Goal: Information Seeking & Learning: Find specific page/section

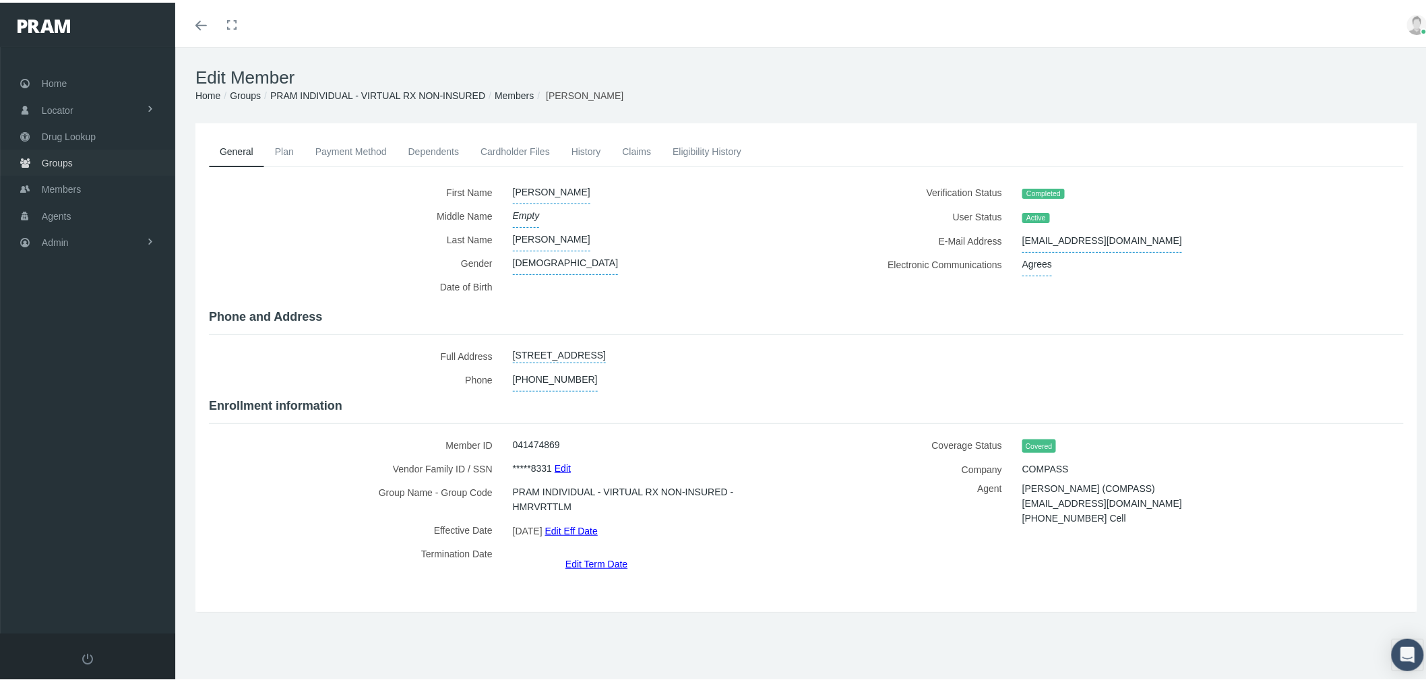
click at [108, 158] on link "Groups" at bounding box center [87, 160] width 175 height 26
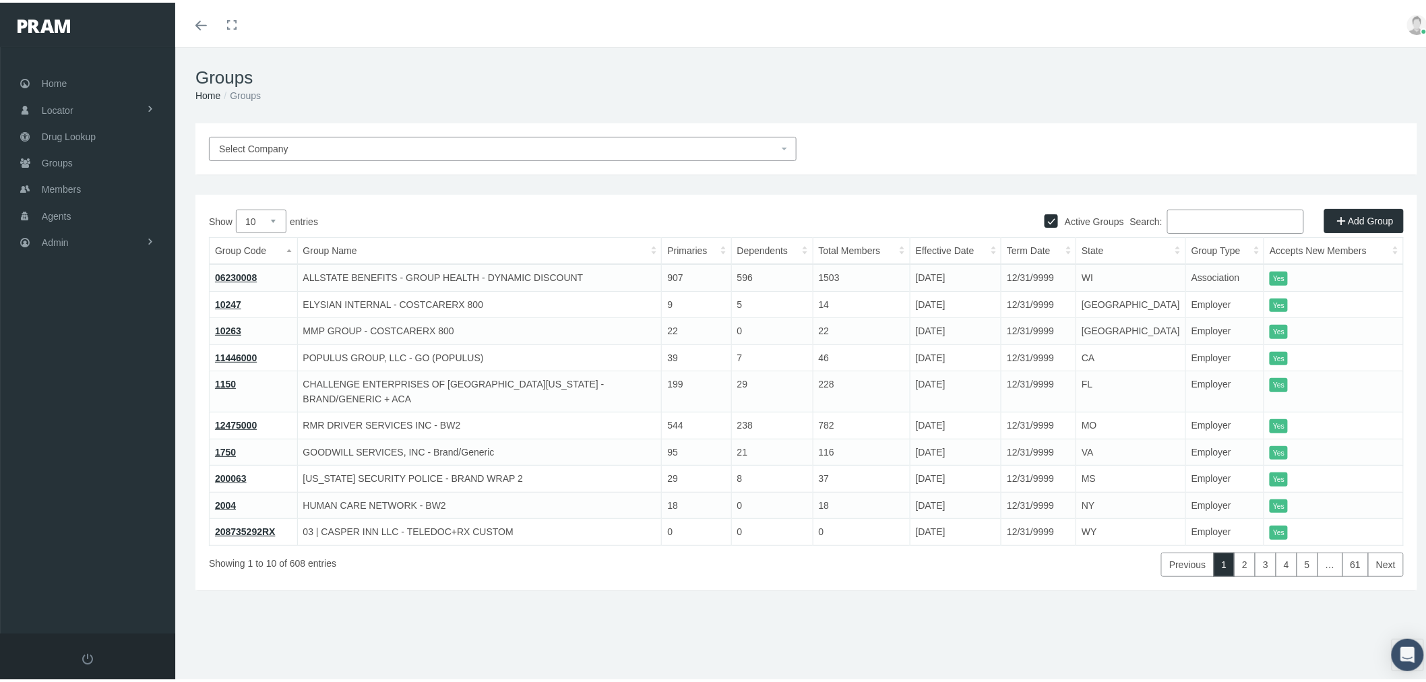
click at [1219, 222] on input "Search:" at bounding box center [1235, 219] width 137 height 24
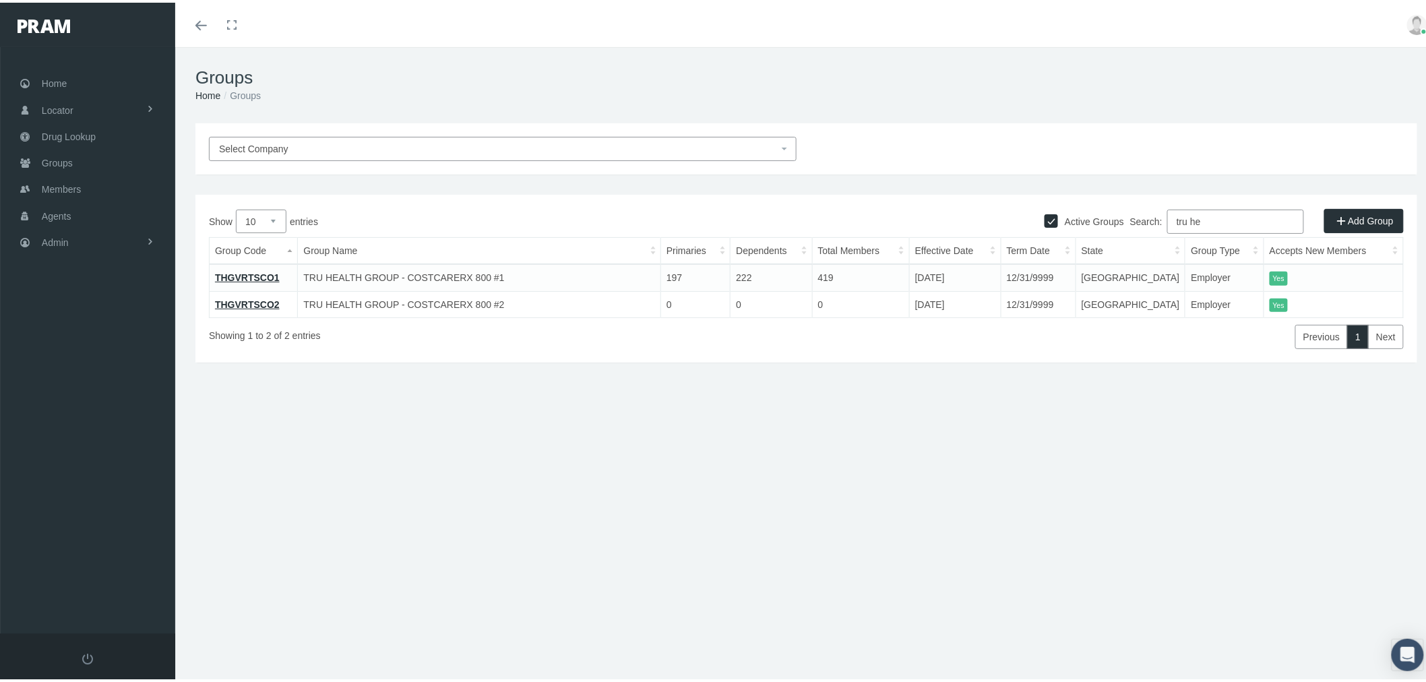
type input "tru he"
click at [224, 278] on link "THGVRTSCO1" at bounding box center [247, 274] width 65 height 11
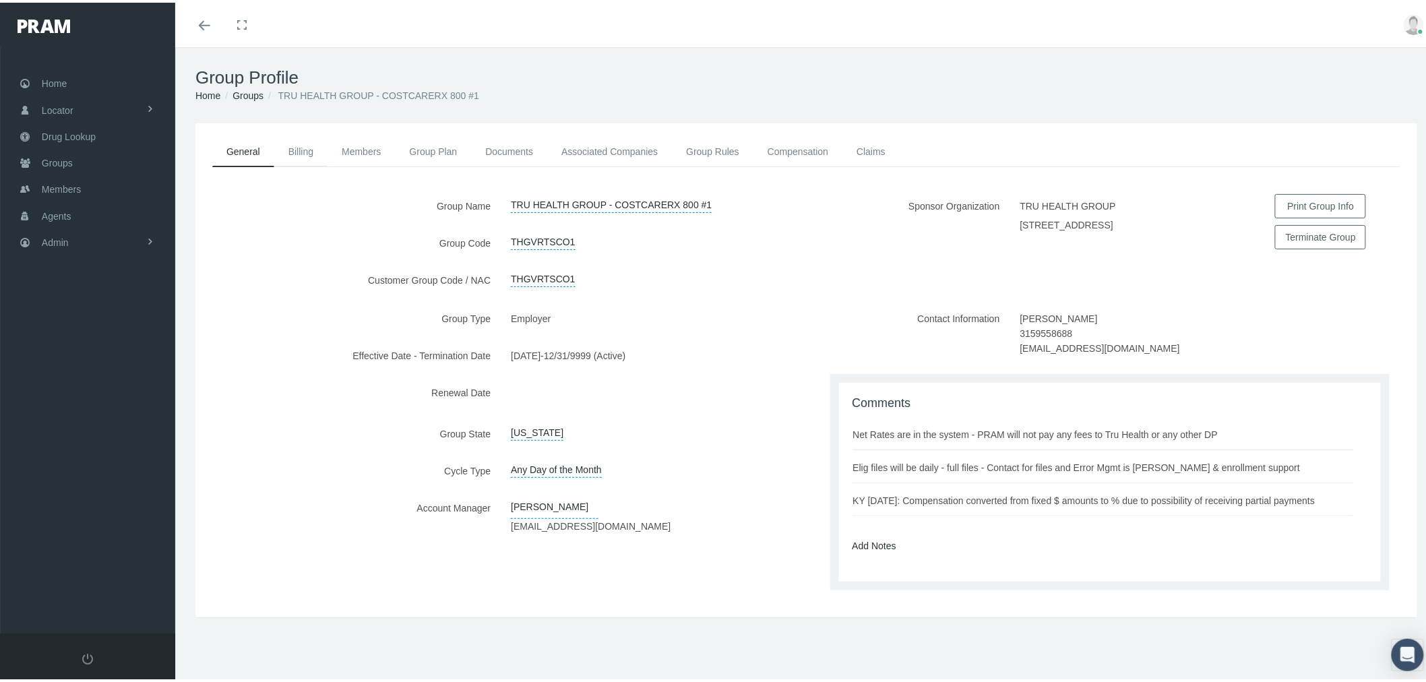
click at [303, 150] on link "Billing" at bounding box center [300, 149] width 53 height 30
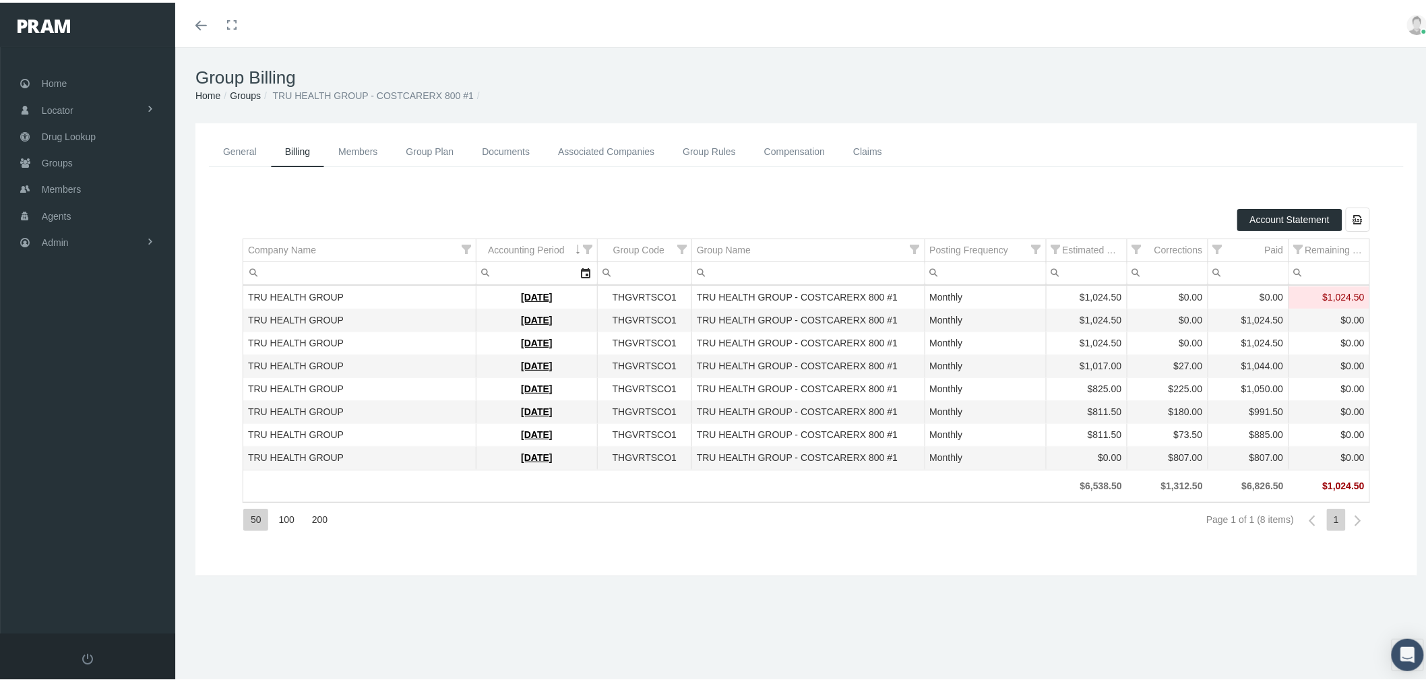
click at [371, 154] on link "Members" at bounding box center [357, 149] width 67 height 30
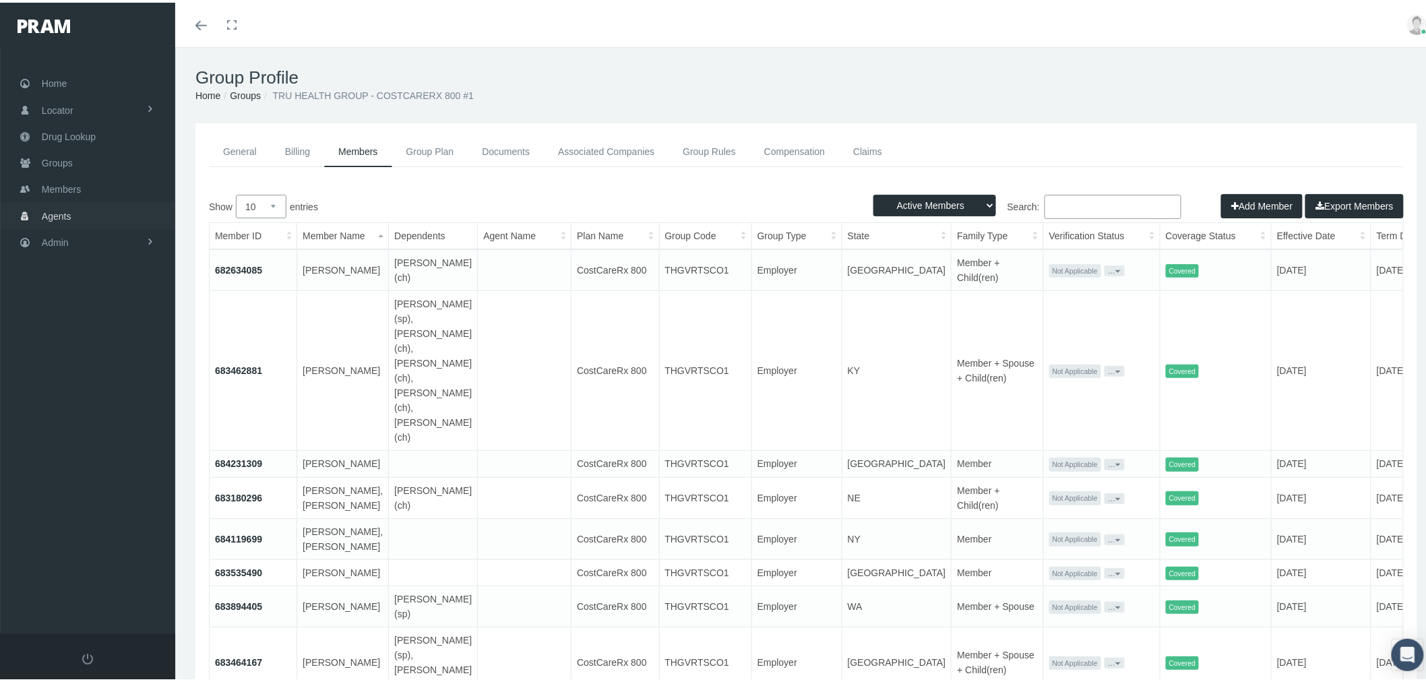
click at [96, 209] on link "Agents" at bounding box center [87, 212] width 175 height 26
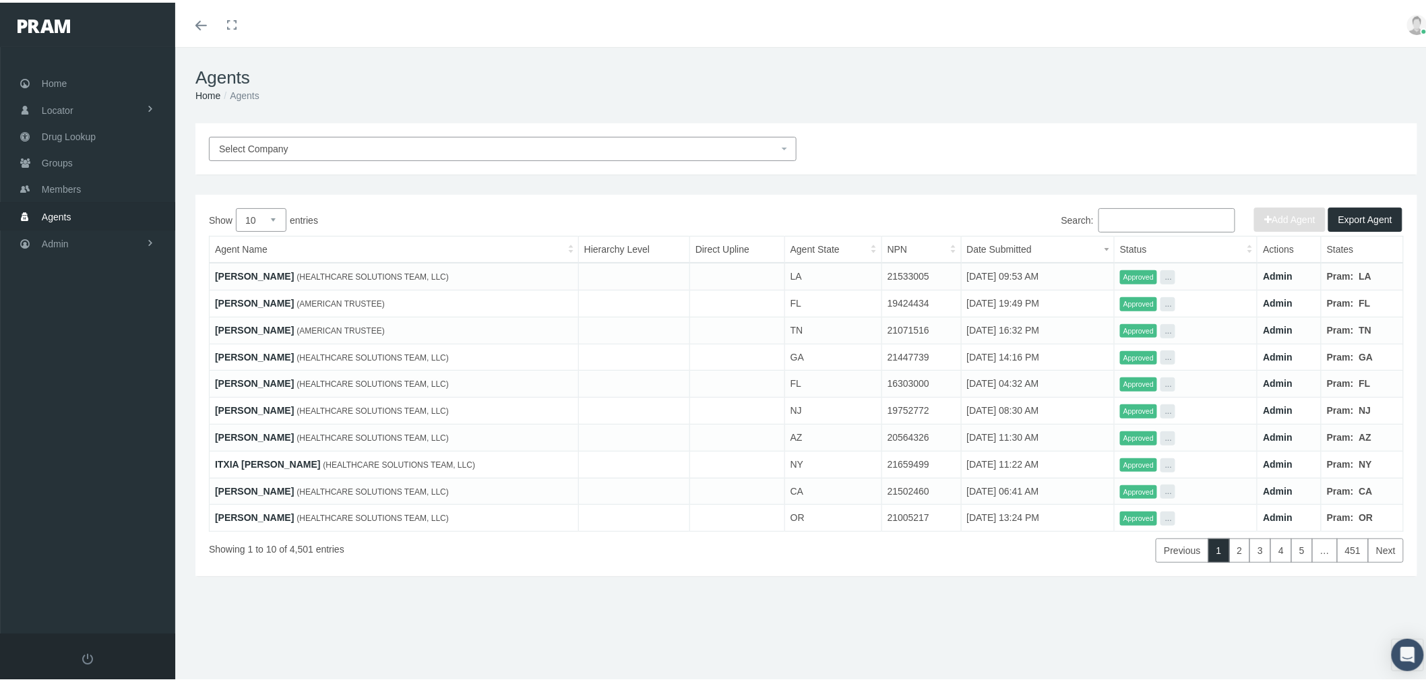
click at [260, 355] on link "[PERSON_NAME]" at bounding box center [254, 354] width 79 height 11
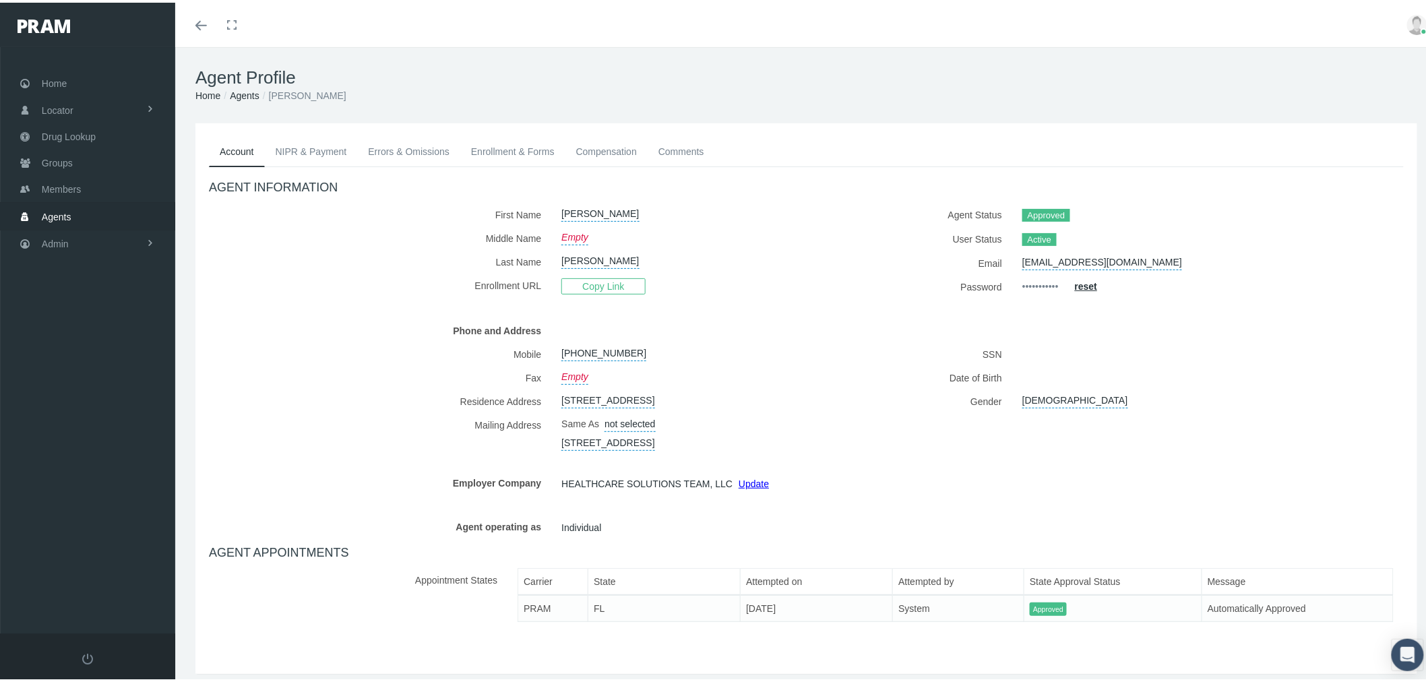
click at [509, 84] on h1 "Agent Profile" at bounding box center [805, 75] width 1221 height 21
click at [402, 146] on link "Errors & Omissions" at bounding box center [408, 149] width 103 height 30
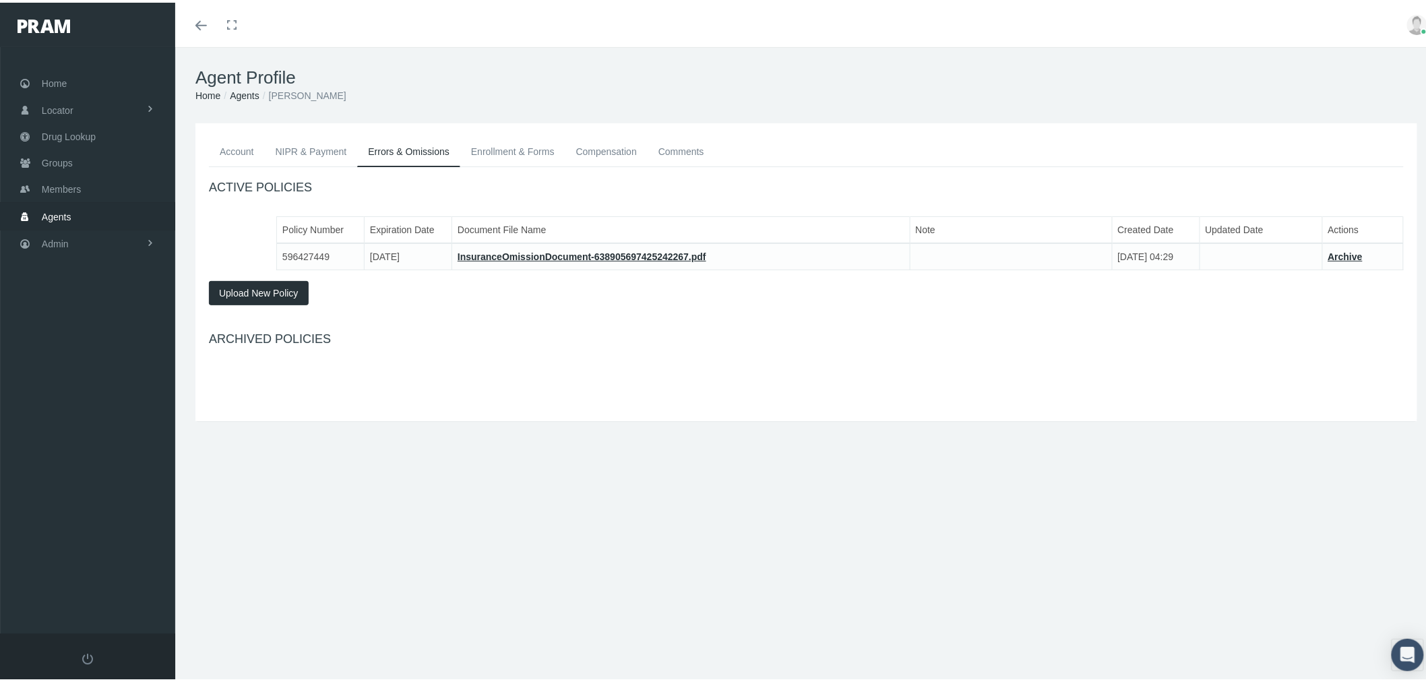
click at [509, 146] on link "Enrollment & Forms" at bounding box center [512, 149] width 105 height 30
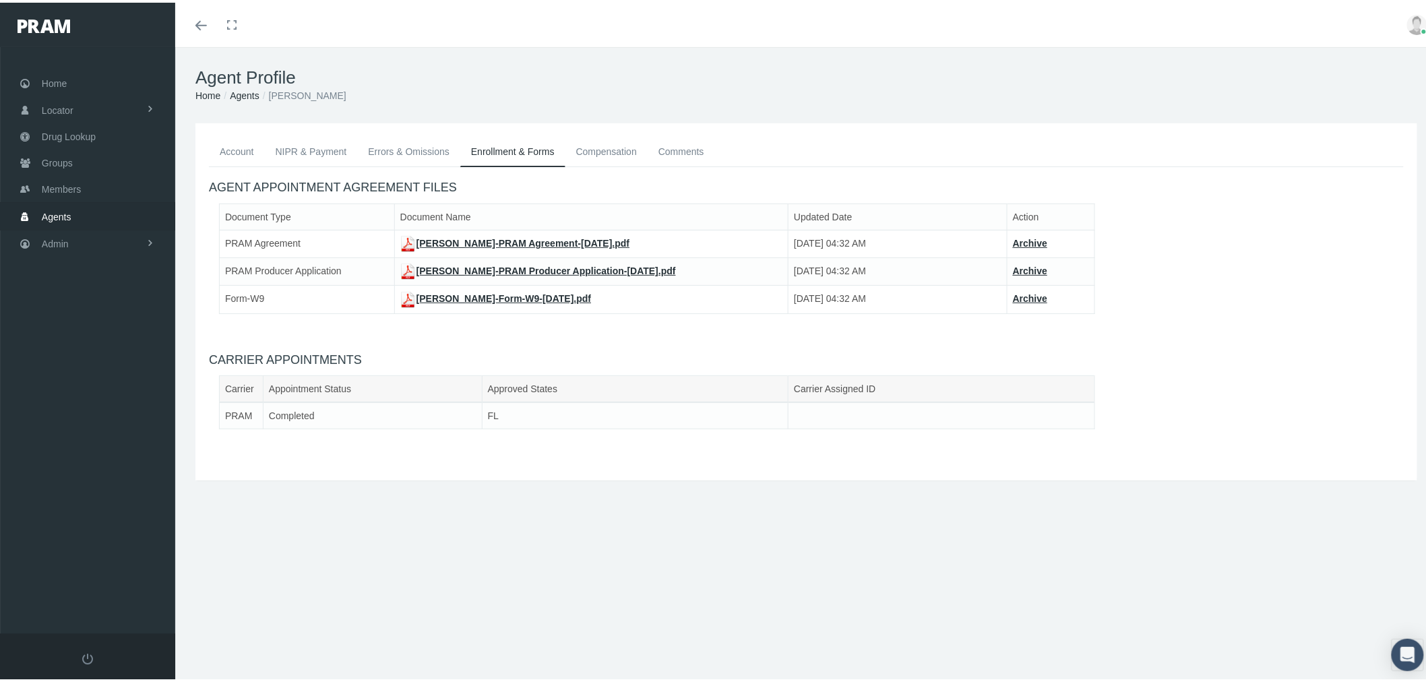
click at [472, 238] on link "MANUEL RUIZ-PRAM Agreement-Aug 12, 2025.pdf" at bounding box center [515, 240] width 230 height 11
click at [515, 270] on link "MANUEL RUIZ-PRAM Producer Application-Aug 12, 2025.pdf" at bounding box center [538, 268] width 276 height 11
click at [467, 296] on link "MANUEL RUIZ-Form-W9-Aug 12, 2025.pdf" at bounding box center [495, 295] width 191 height 11
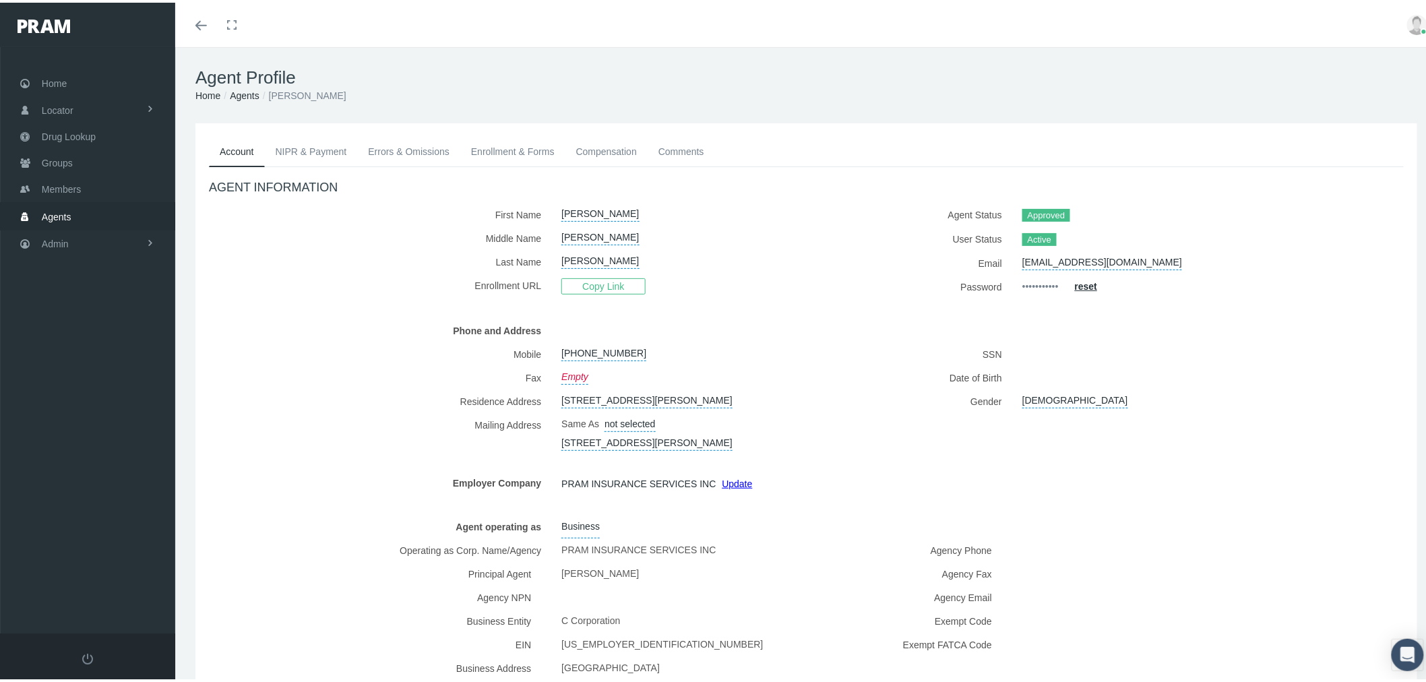
click at [509, 151] on link "Enrollment & Forms" at bounding box center [512, 149] width 105 height 30
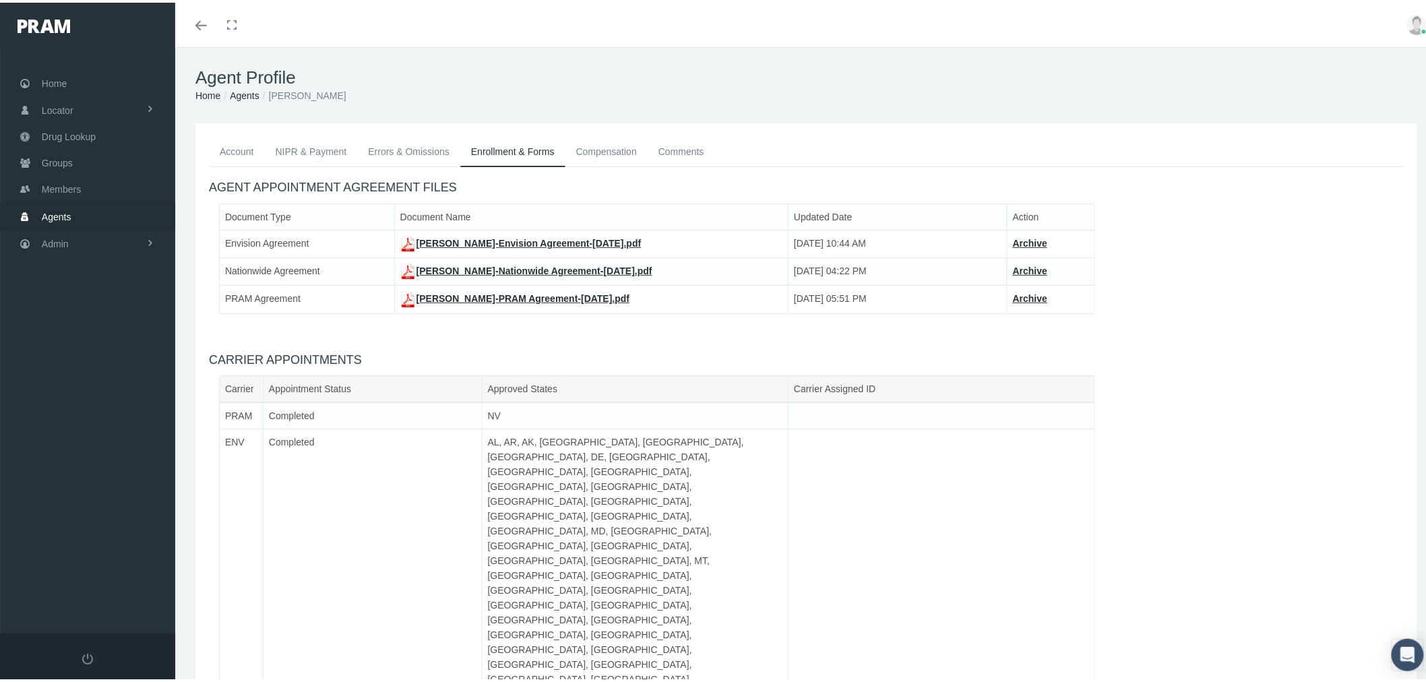
drag, startPoint x: 790, startPoint y: 496, endPoint x: 965, endPoint y: 509, distance: 176.3
click at [96, 158] on link "Groups" at bounding box center [87, 160] width 175 height 26
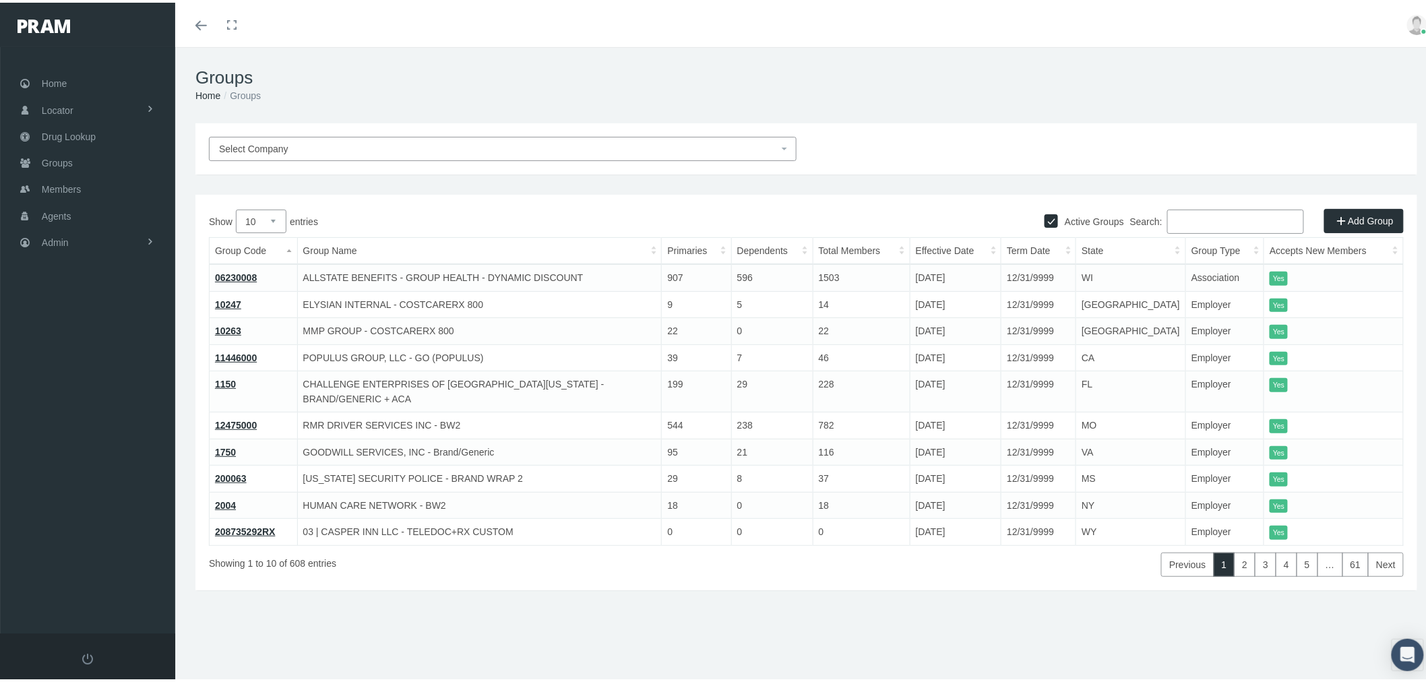
click at [1208, 230] on div "Search:" at bounding box center [1217, 221] width 174 height 28
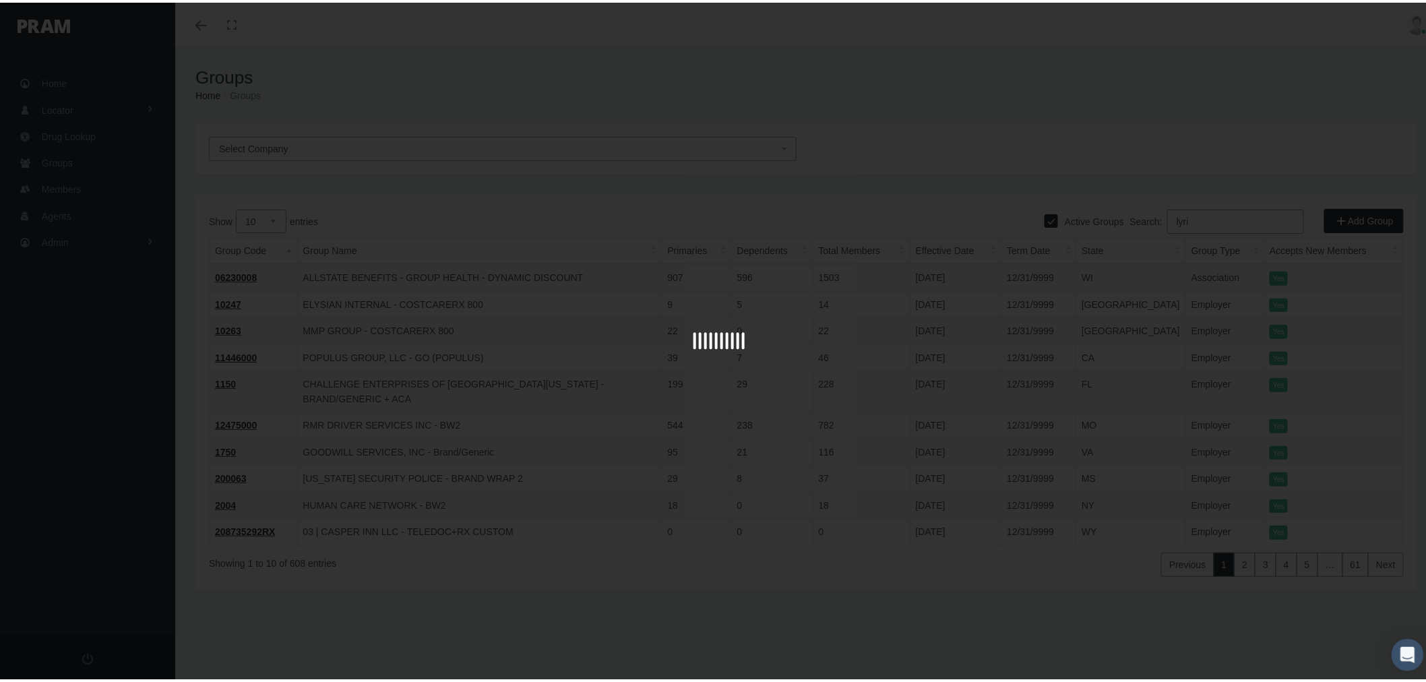
type input "lyric"
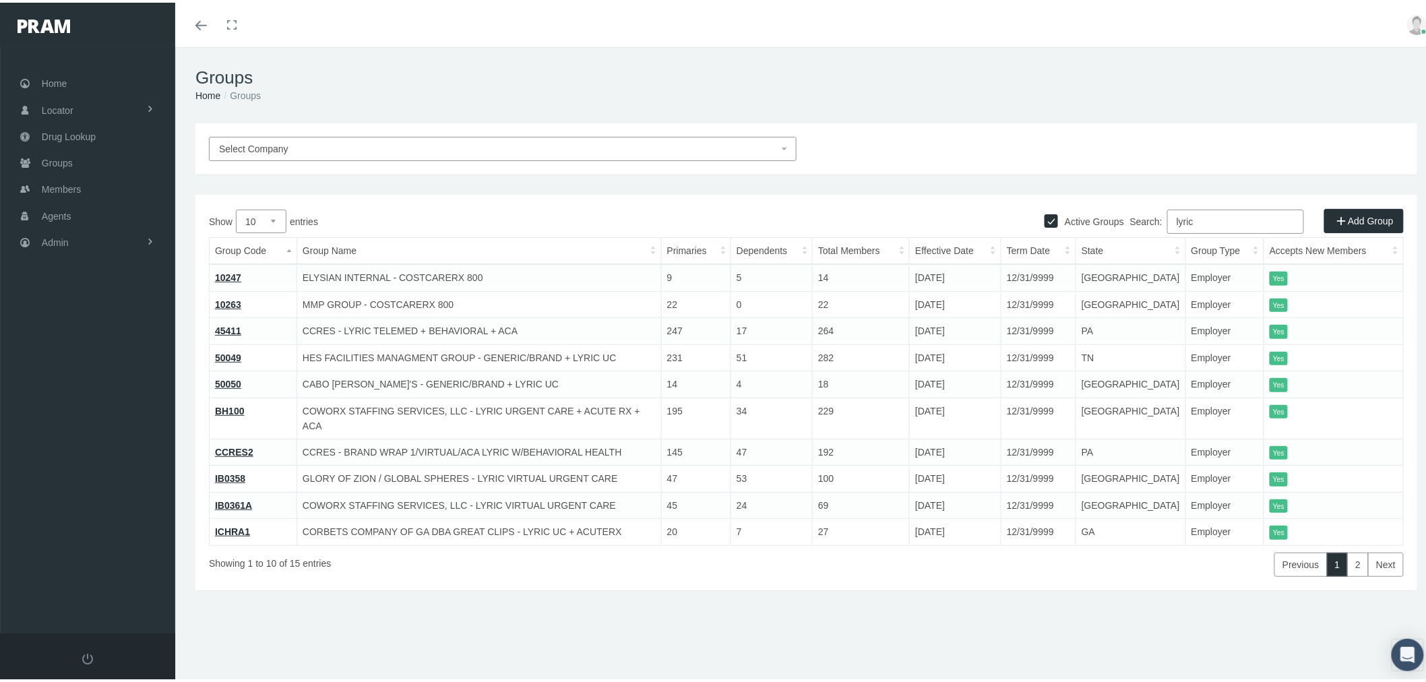
drag, startPoint x: 1219, startPoint y: 213, endPoint x: 1141, endPoint y: 217, distance: 78.3
click at [1141, 217] on label "Search: lyric" at bounding box center [1217, 219] width 174 height 24
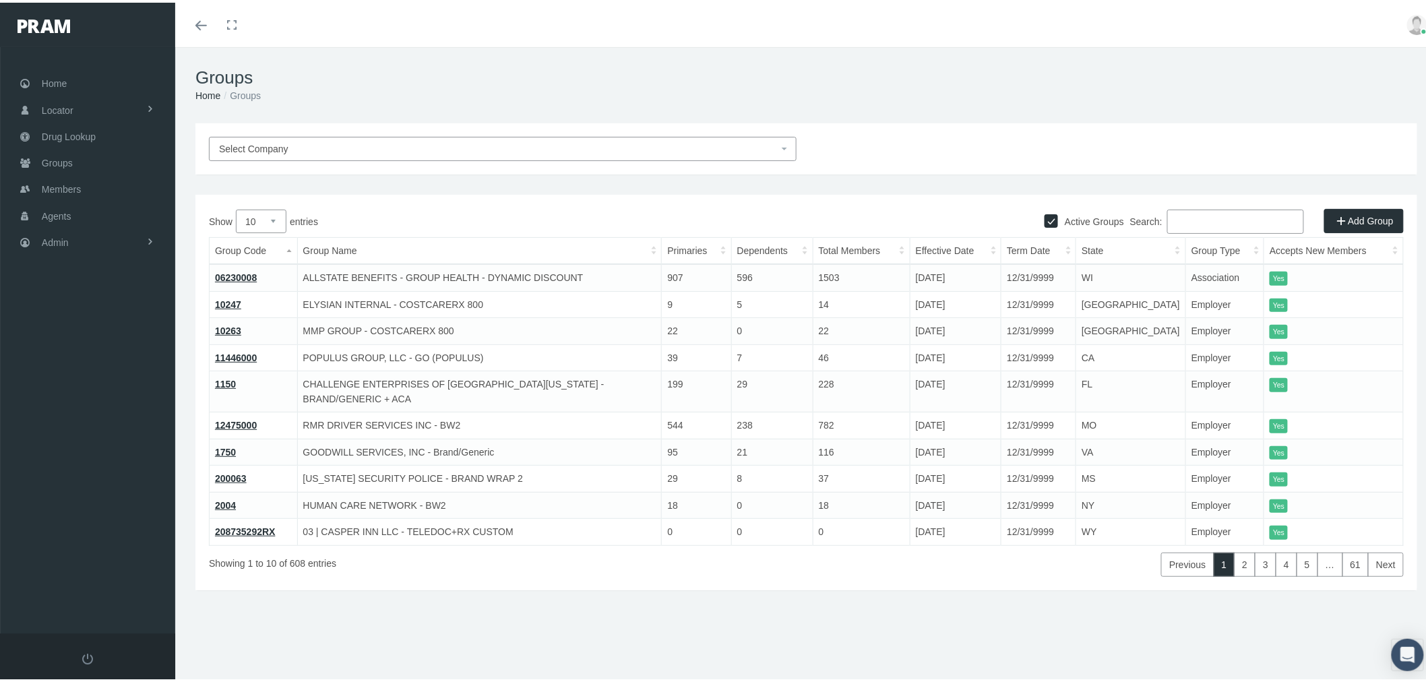
click at [719, 140] on span "Select Company" at bounding box center [498, 146] width 559 height 15
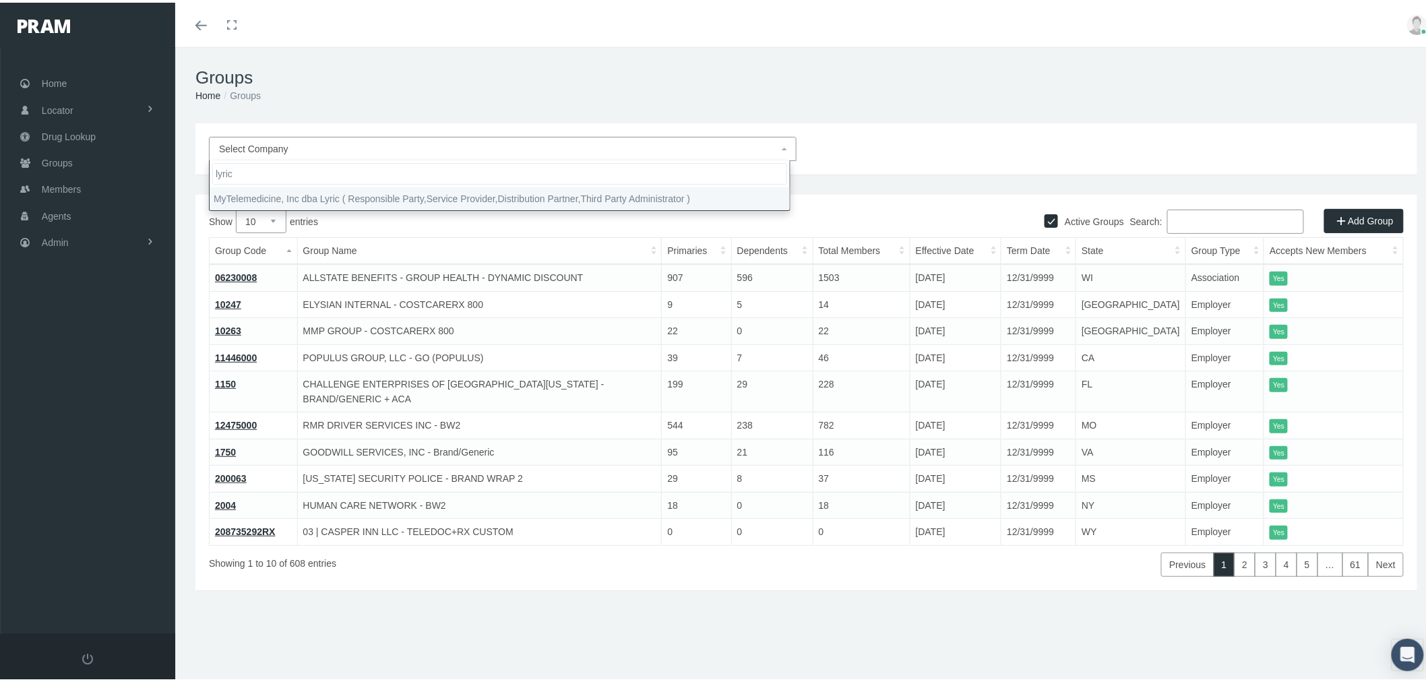
type input "lyric"
select select "9146"
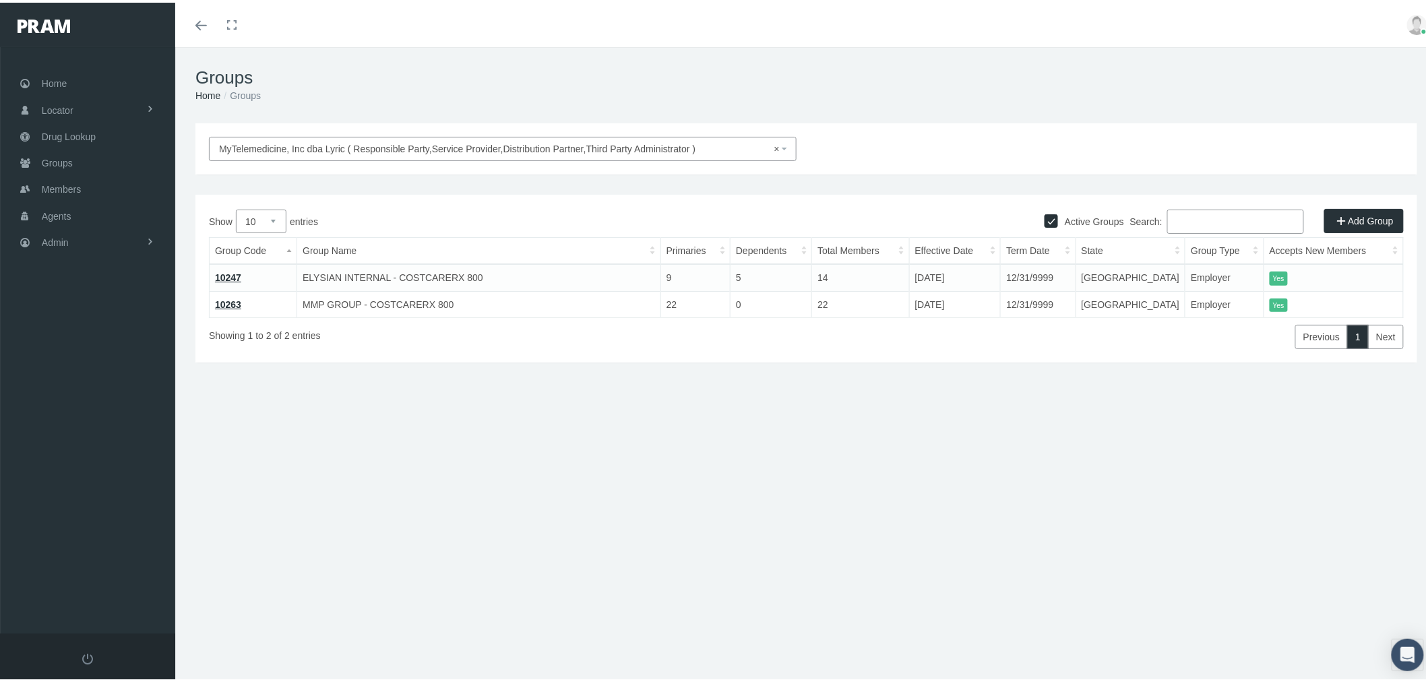
select select
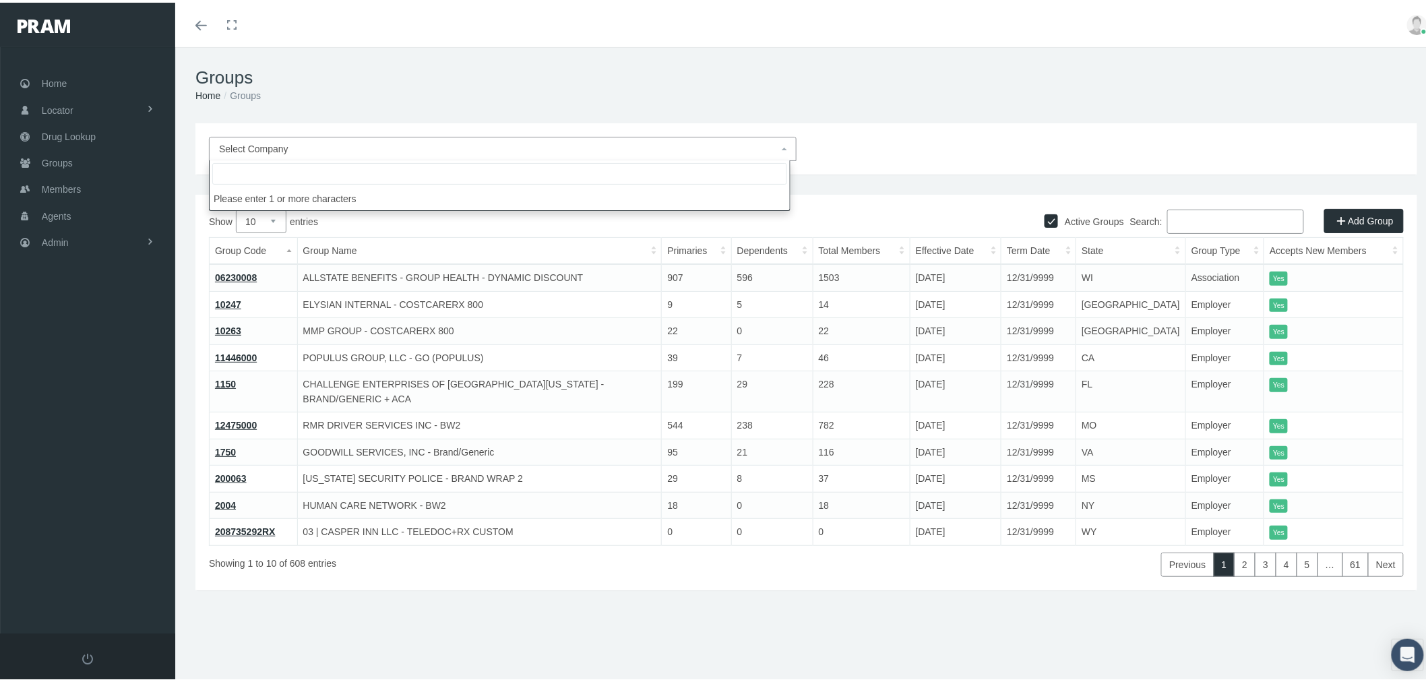
click at [1215, 224] on input "Search:" at bounding box center [1235, 219] width 137 height 24
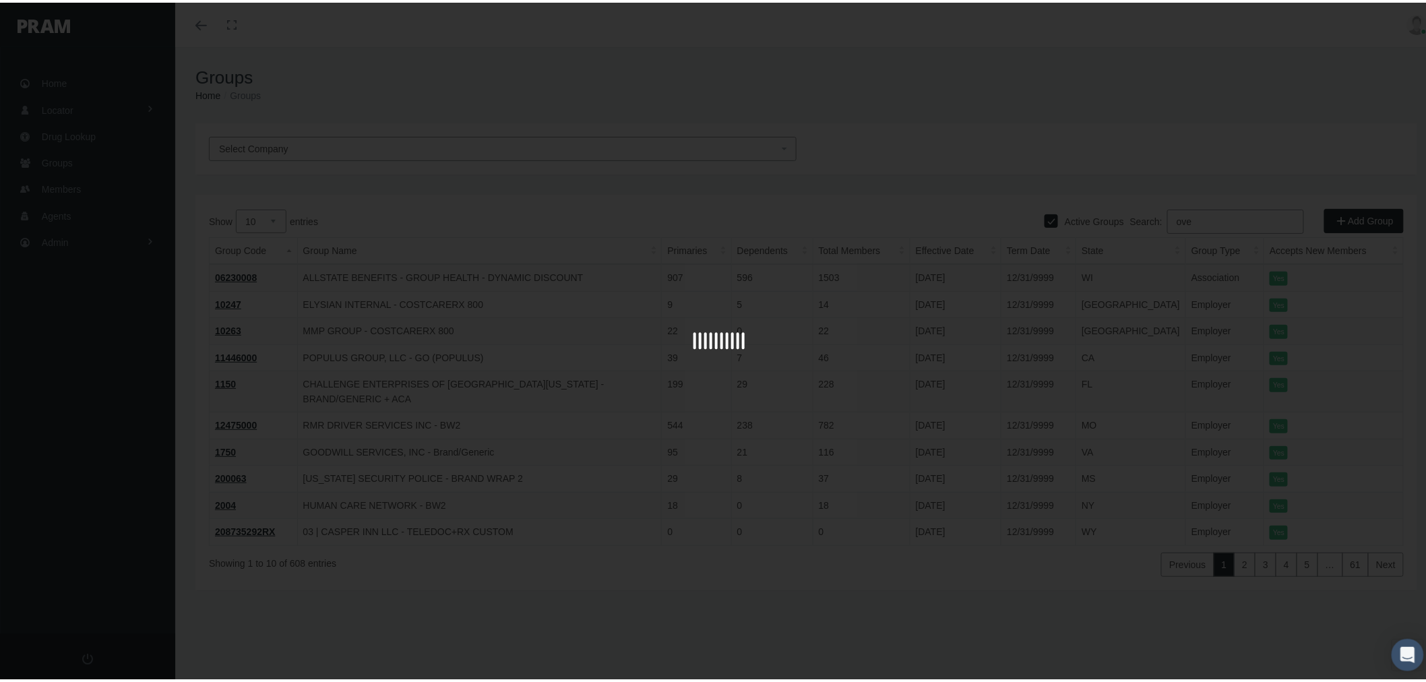
type input "over"
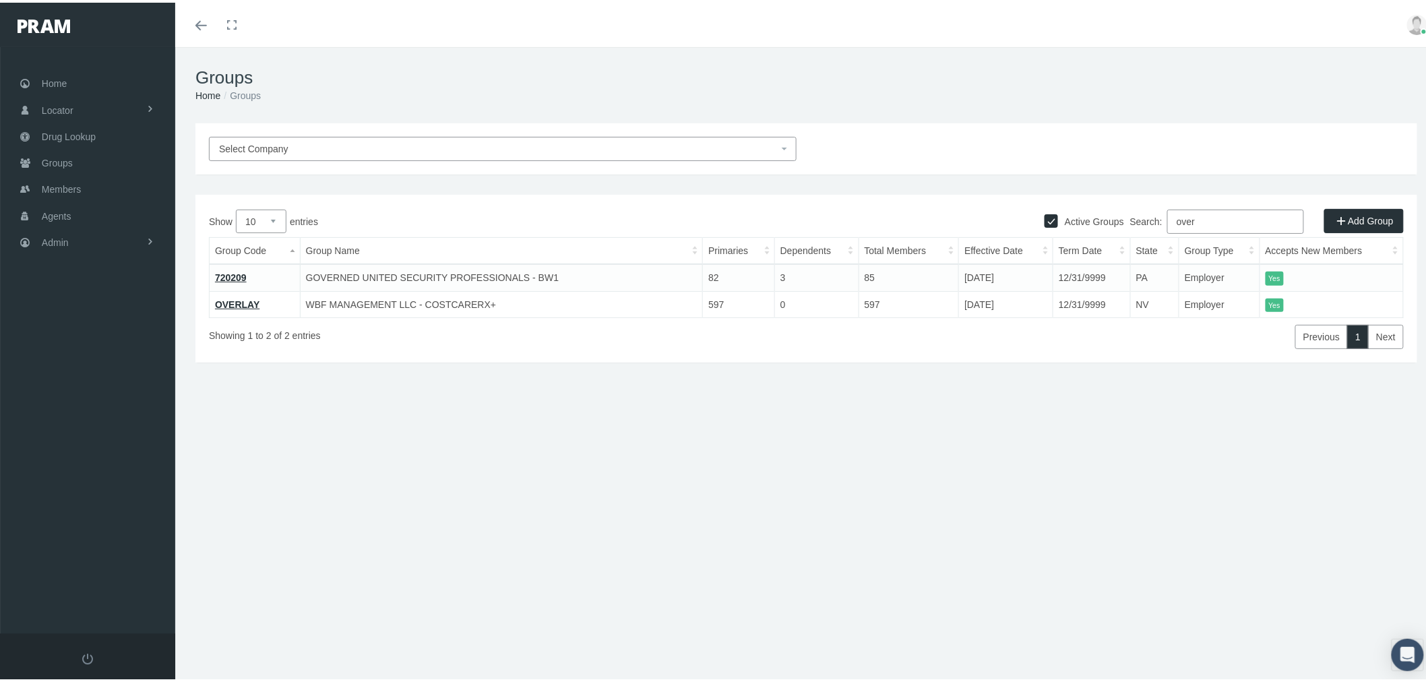
drag, startPoint x: 1236, startPoint y: 216, endPoint x: 1155, endPoint y: 224, distance: 81.2
click at [1154, 222] on label "Search: over" at bounding box center [1217, 219] width 174 height 24
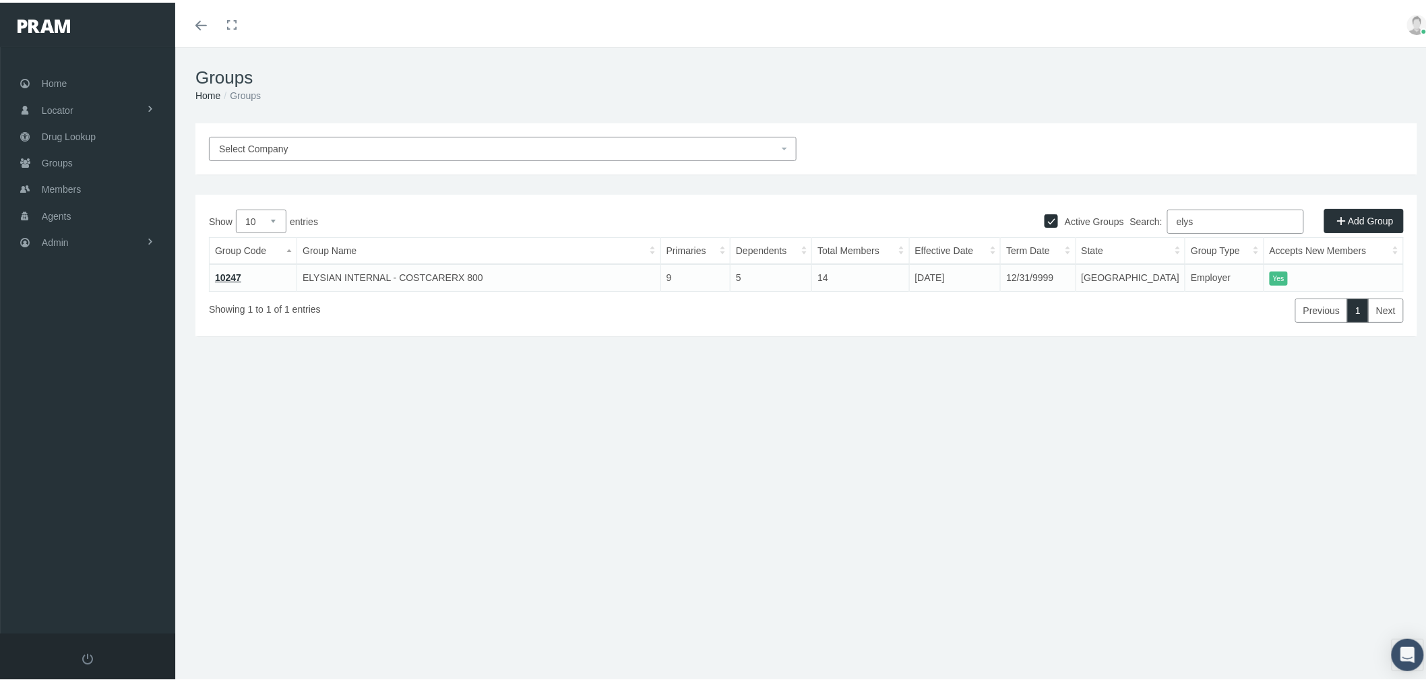
type input "elys"
drag, startPoint x: 97, startPoint y: 210, endPoint x: 113, endPoint y: 210, distance: 16.2
click at [97, 210] on link "Agents" at bounding box center [87, 212] width 175 height 26
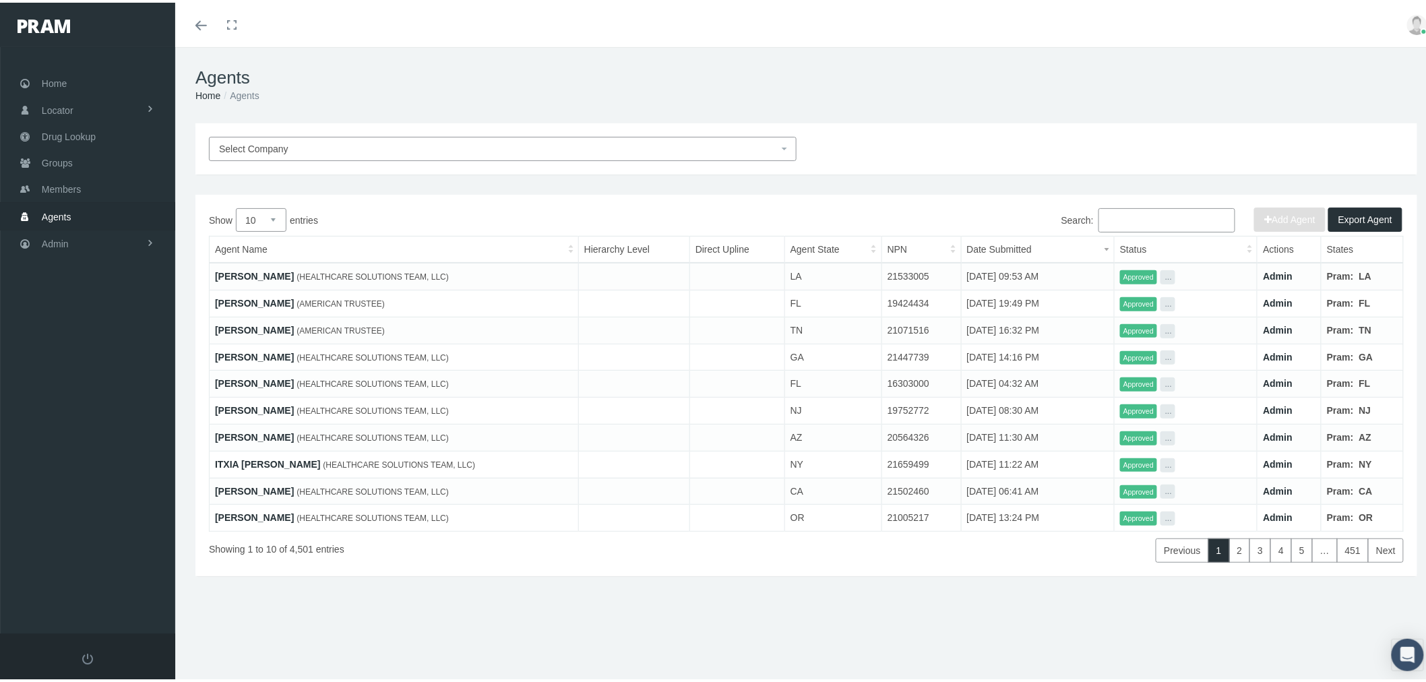
click at [260, 300] on link "[PERSON_NAME]" at bounding box center [254, 300] width 79 height 11
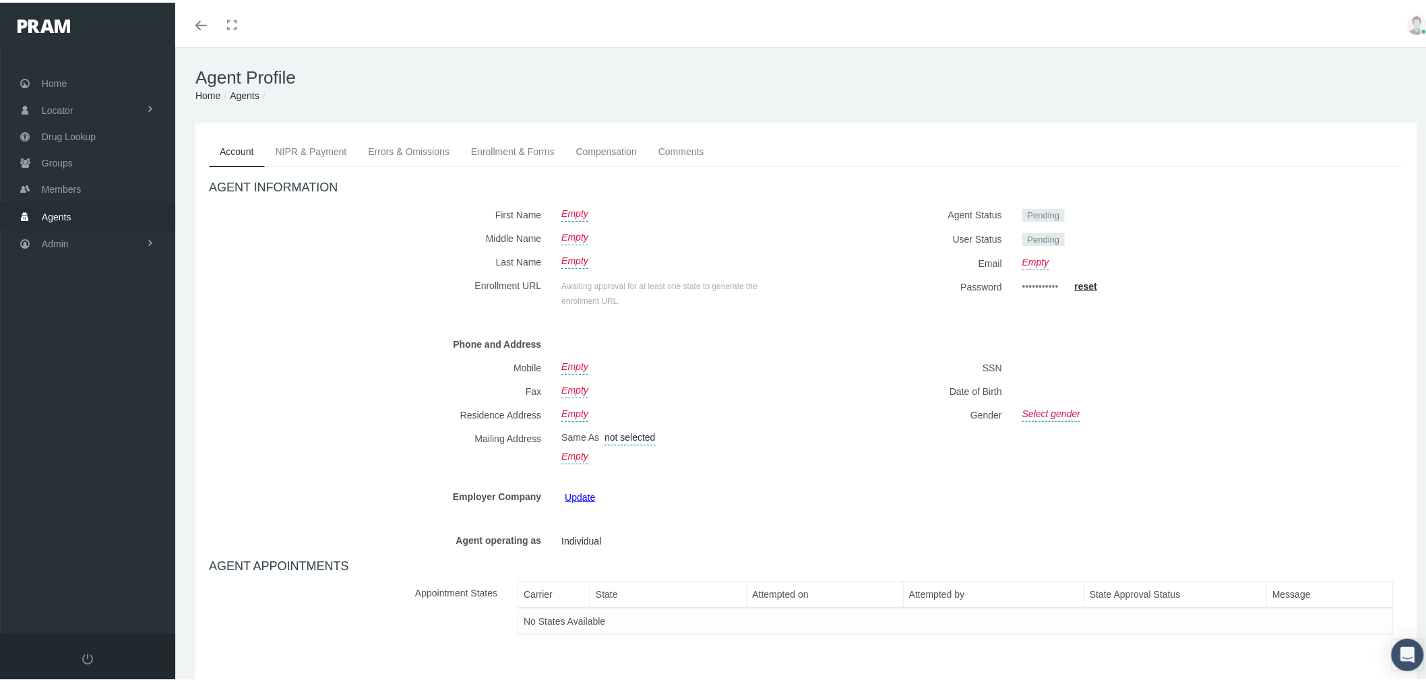
drag, startPoint x: 118, startPoint y: 203, endPoint x: 158, endPoint y: 209, distance: 40.9
click at [118, 203] on link "Agents" at bounding box center [87, 213] width 175 height 26
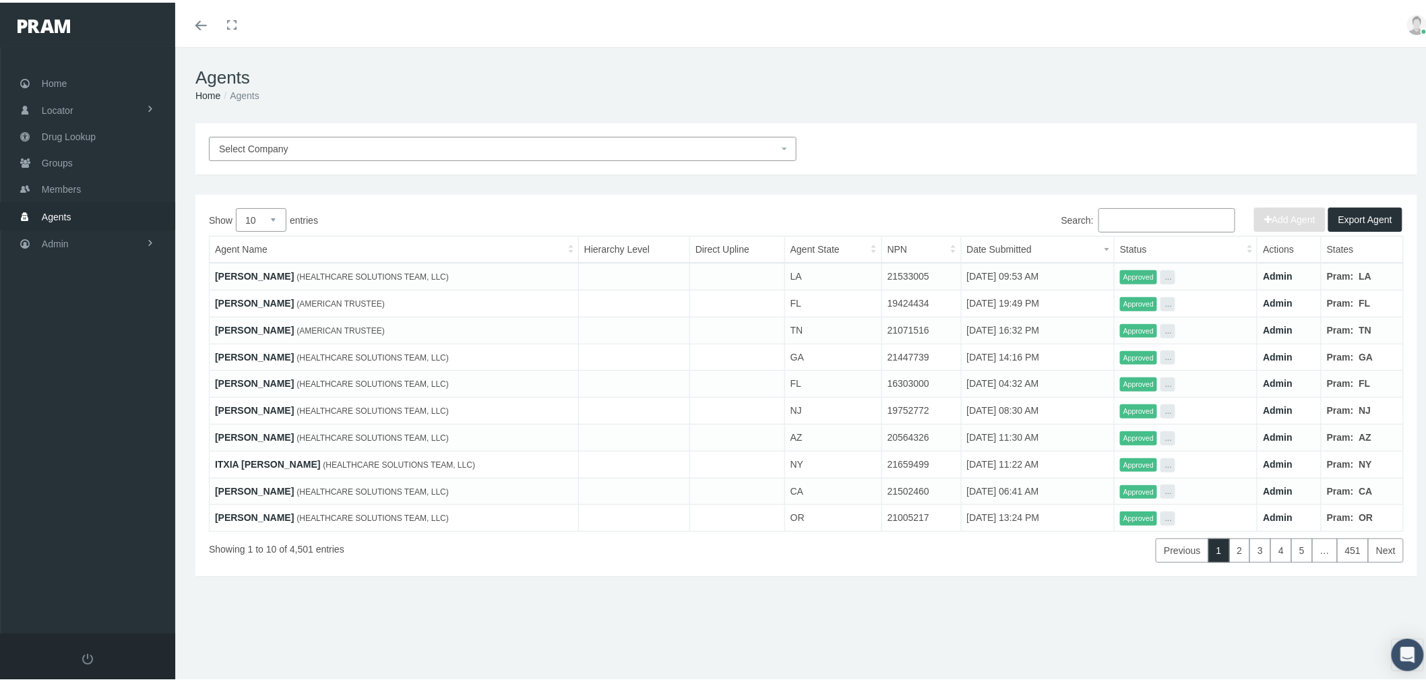
click at [1133, 218] on input "Search:" at bounding box center [1166, 217] width 137 height 24
paste input "Goodwin"
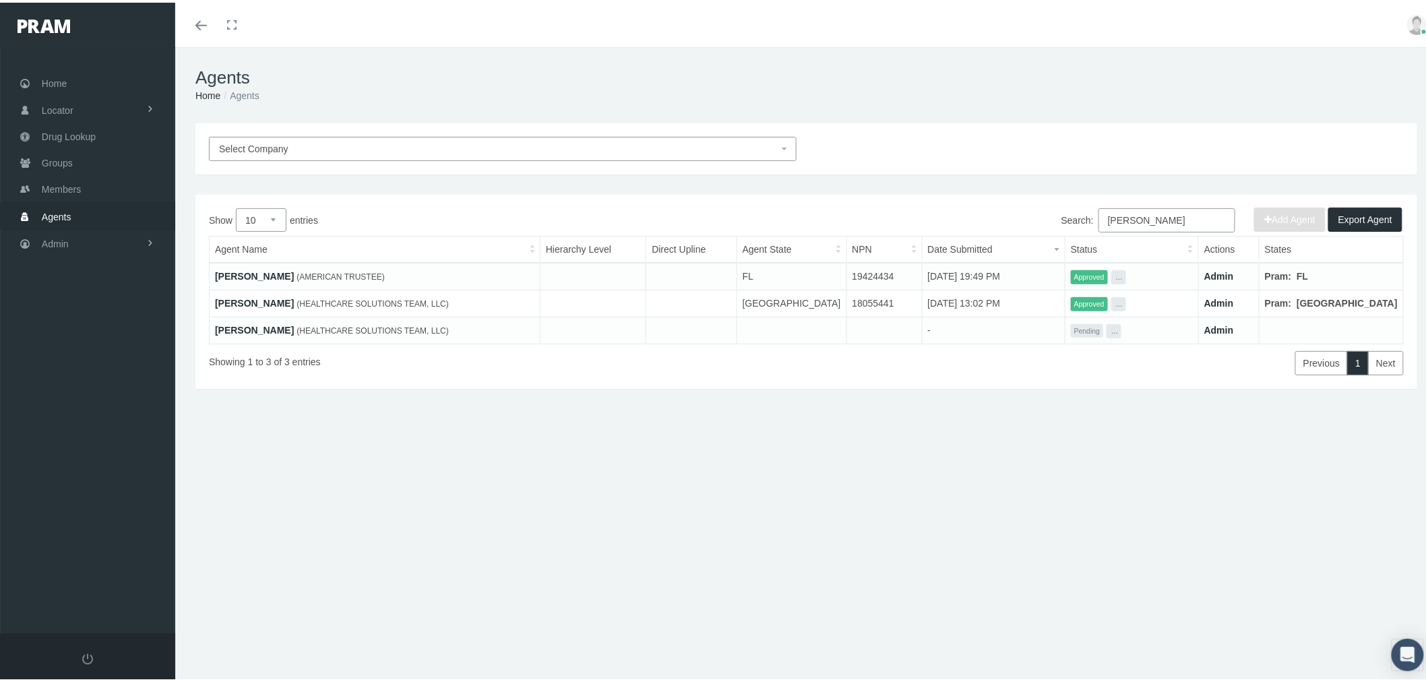
type input "Goodwin"
click at [252, 272] on link "JON GOODWIN" at bounding box center [254, 273] width 79 height 11
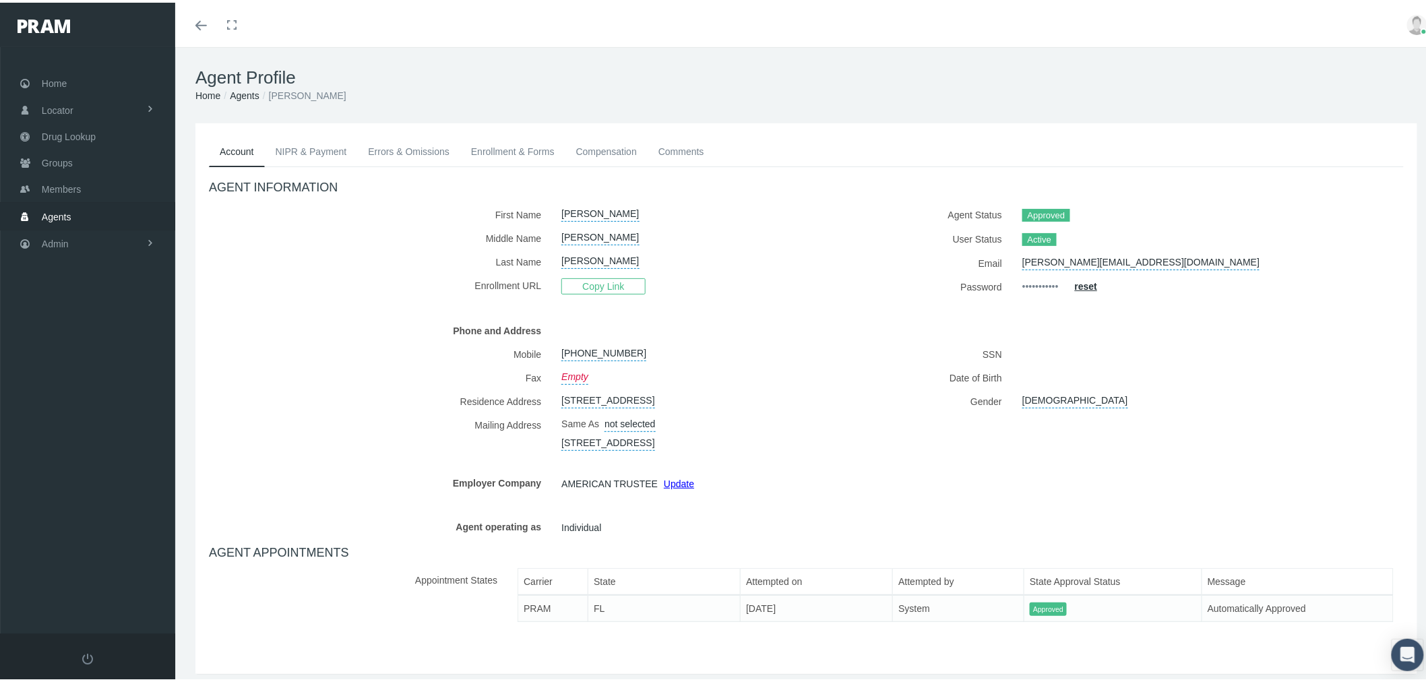
click at [524, 146] on link "Enrollment & Forms" at bounding box center [512, 149] width 105 height 30
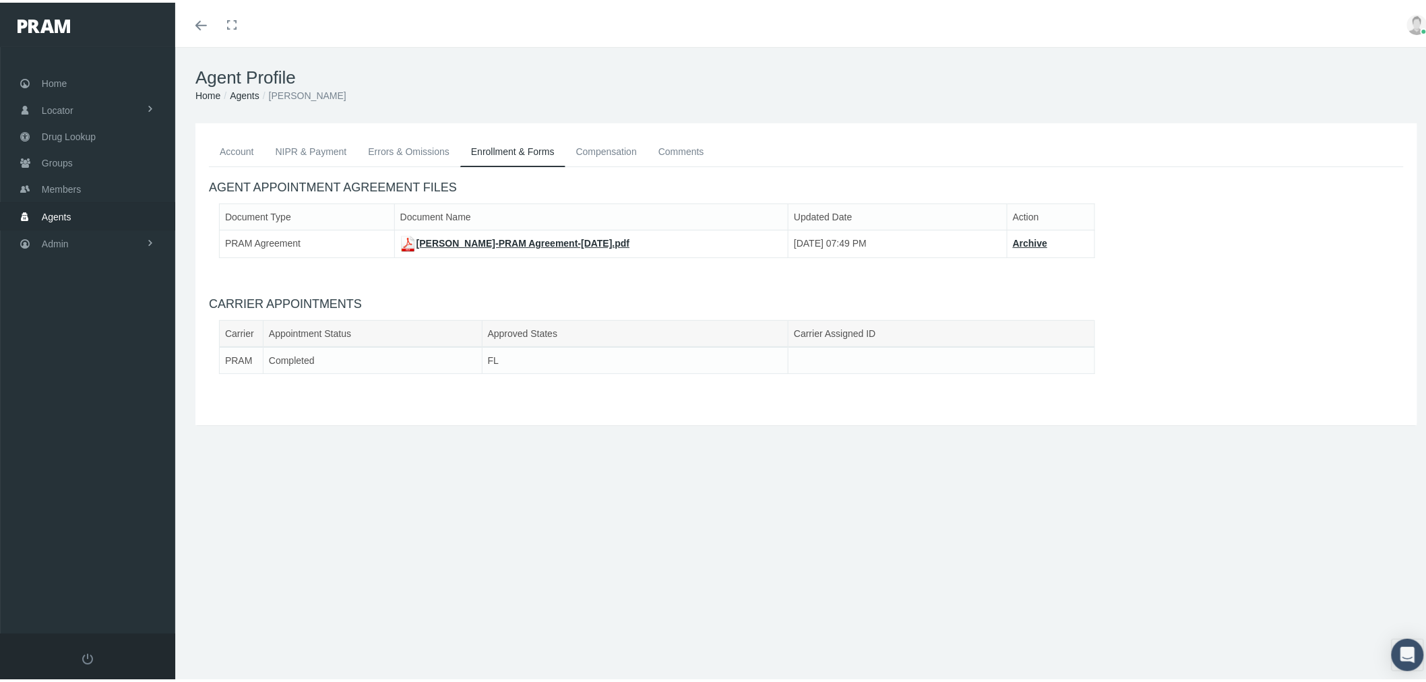
click at [480, 241] on link "JON GOODWIN-PRAM Agreement-Aug 13, 2025.pdf" at bounding box center [515, 240] width 230 height 11
click at [412, 148] on link "Errors & Omissions" at bounding box center [408, 149] width 103 height 30
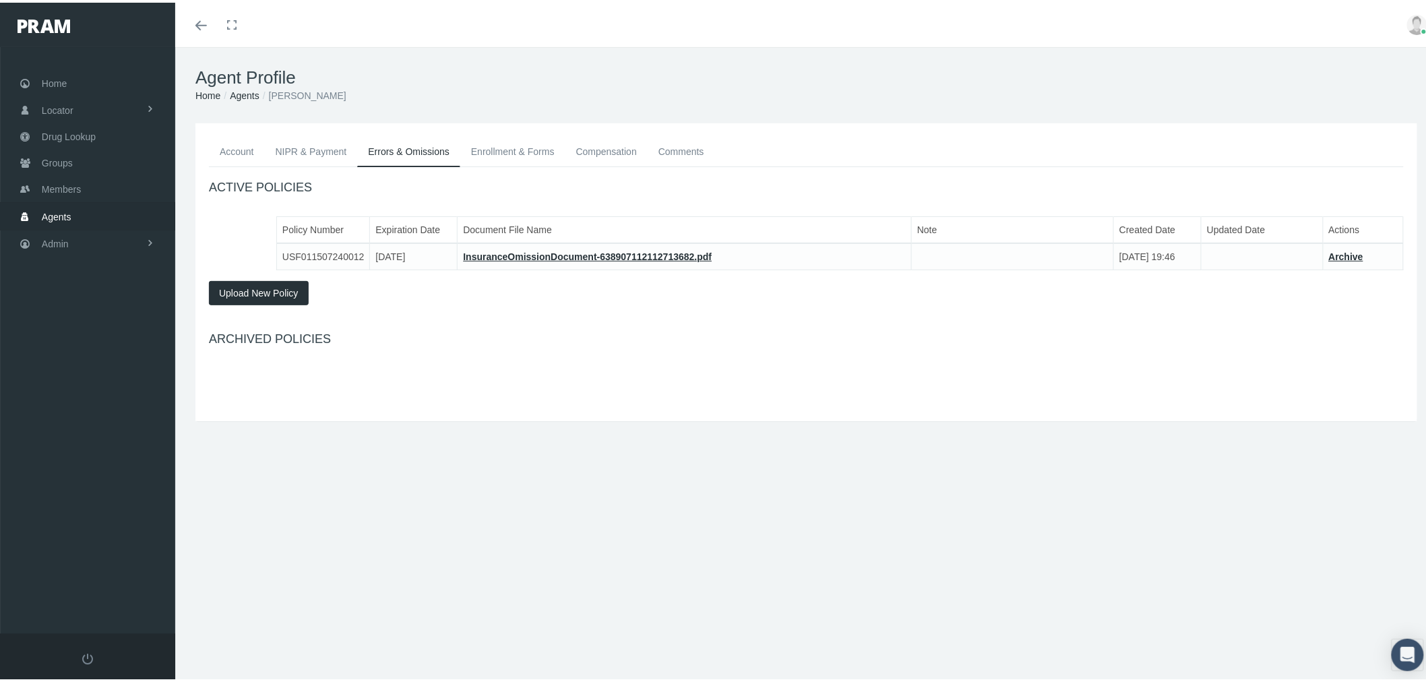
click at [313, 152] on link "NIPR & Payment" at bounding box center [311, 149] width 93 height 30
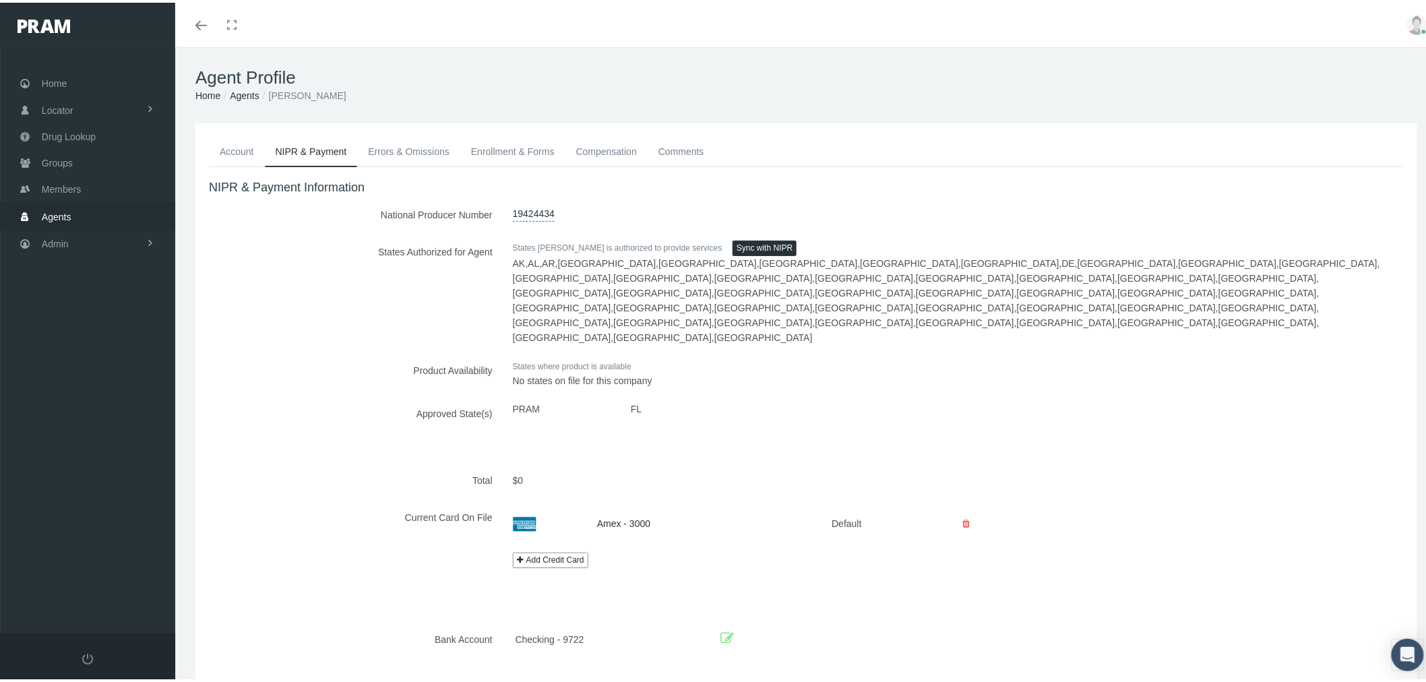
click at [244, 149] on link "Account" at bounding box center [237, 149] width 56 height 30
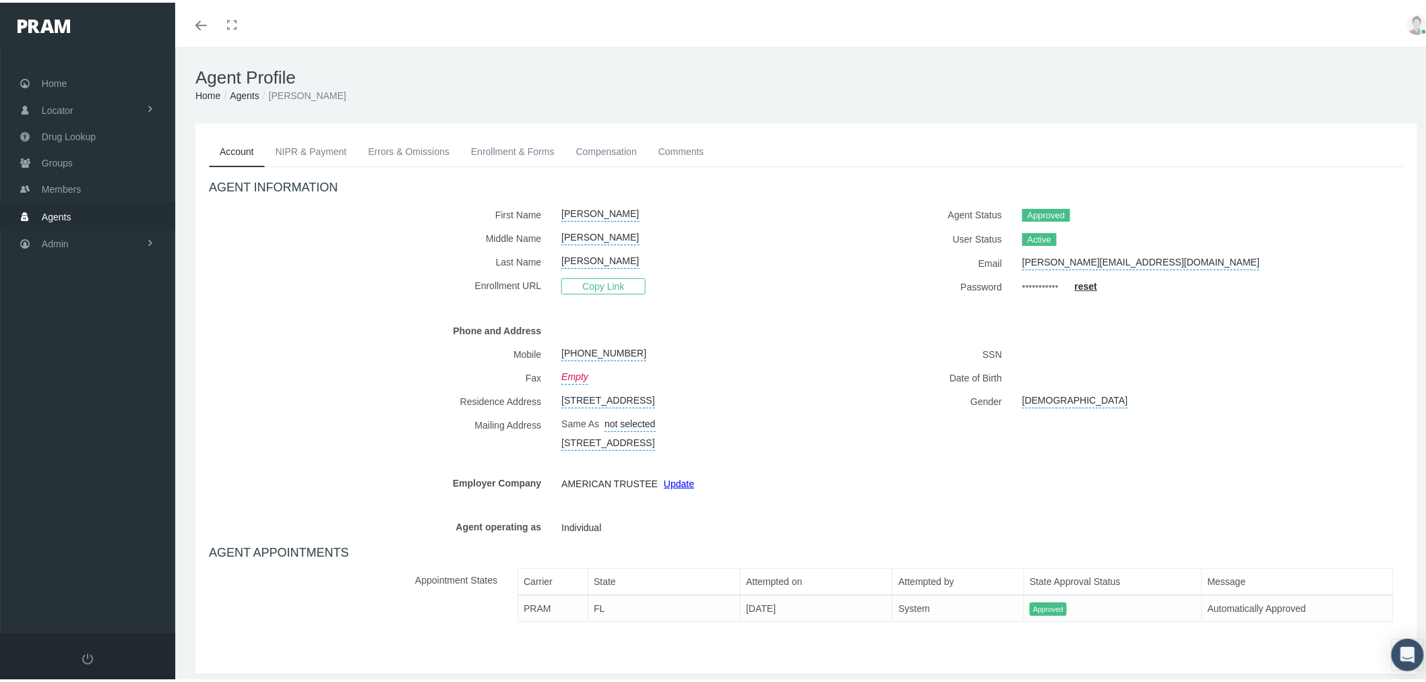
click at [495, 153] on link "Enrollment & Forms" at bounding box center [512, 149] width 105 height 30
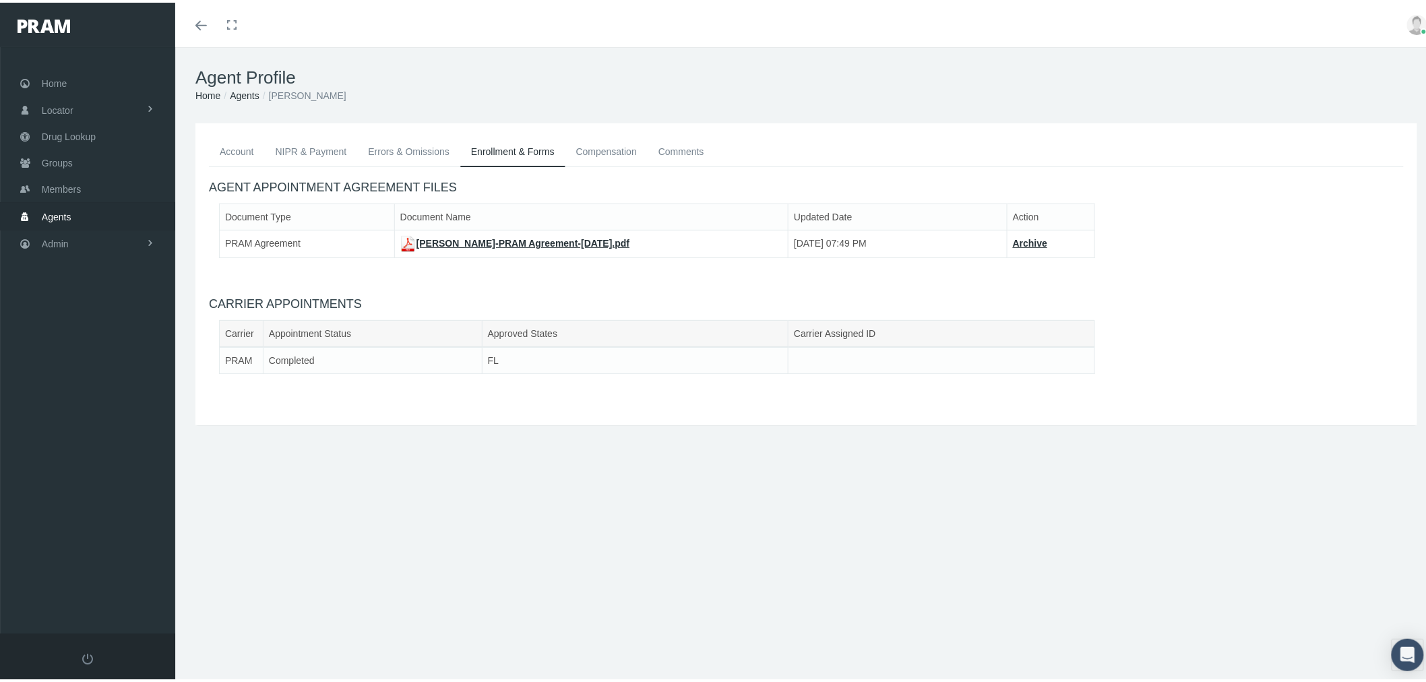
click at [380, 145] on link "Errors & Omissions" at bounding box center [408, 149] width 103 height 30
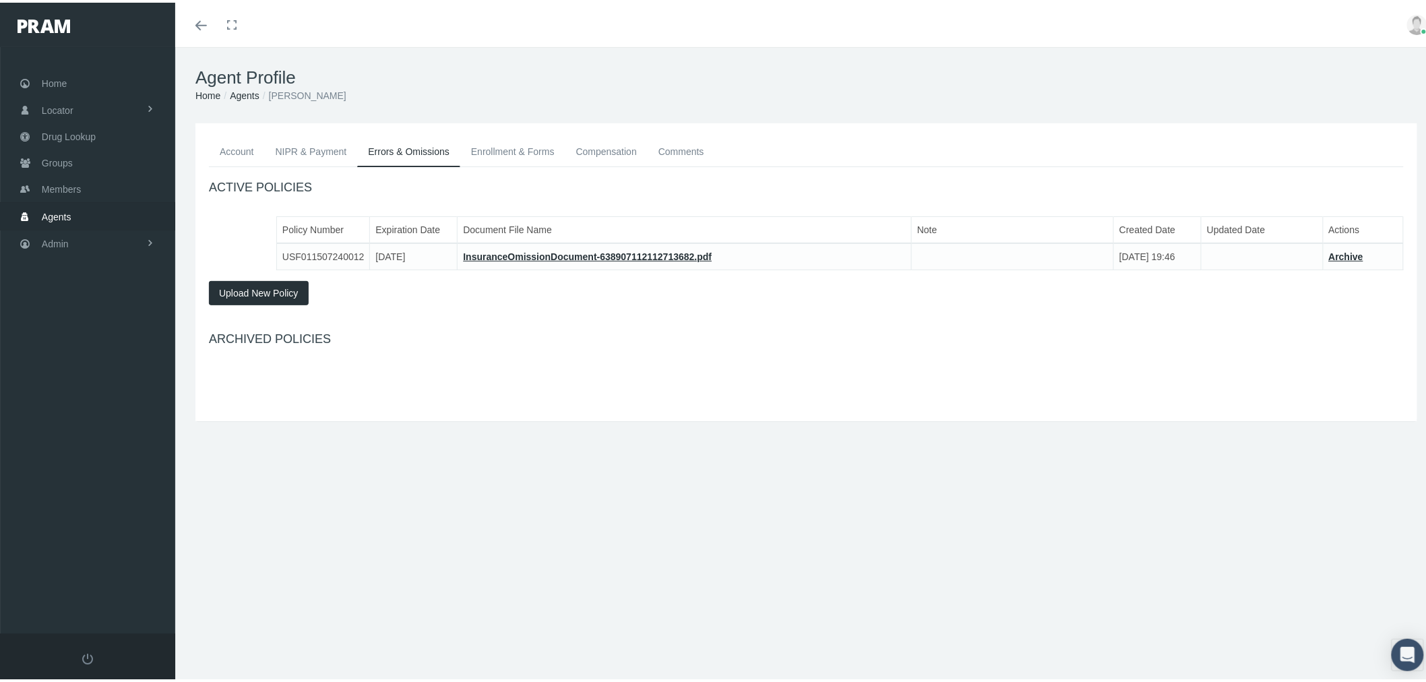
drag, startPoint x: 319, startPoint y: 151, endPoint x: 231, endPoint y: 141, distance: 88.1
click at [317, 151] on link "NIPR & Payment" at bounding box center [311, 149] width 93 height 30
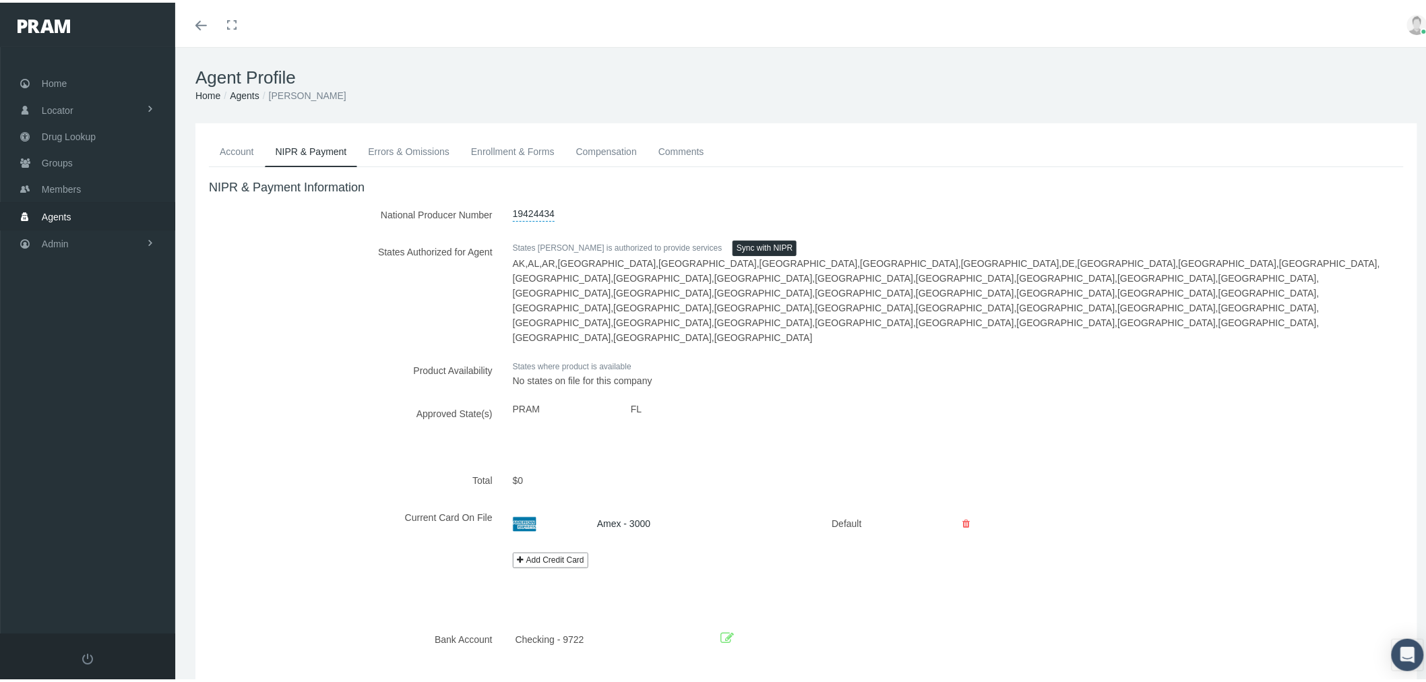
click at [236, 143] on link "Account" at bounding box center [237, 149] width 56 height 30
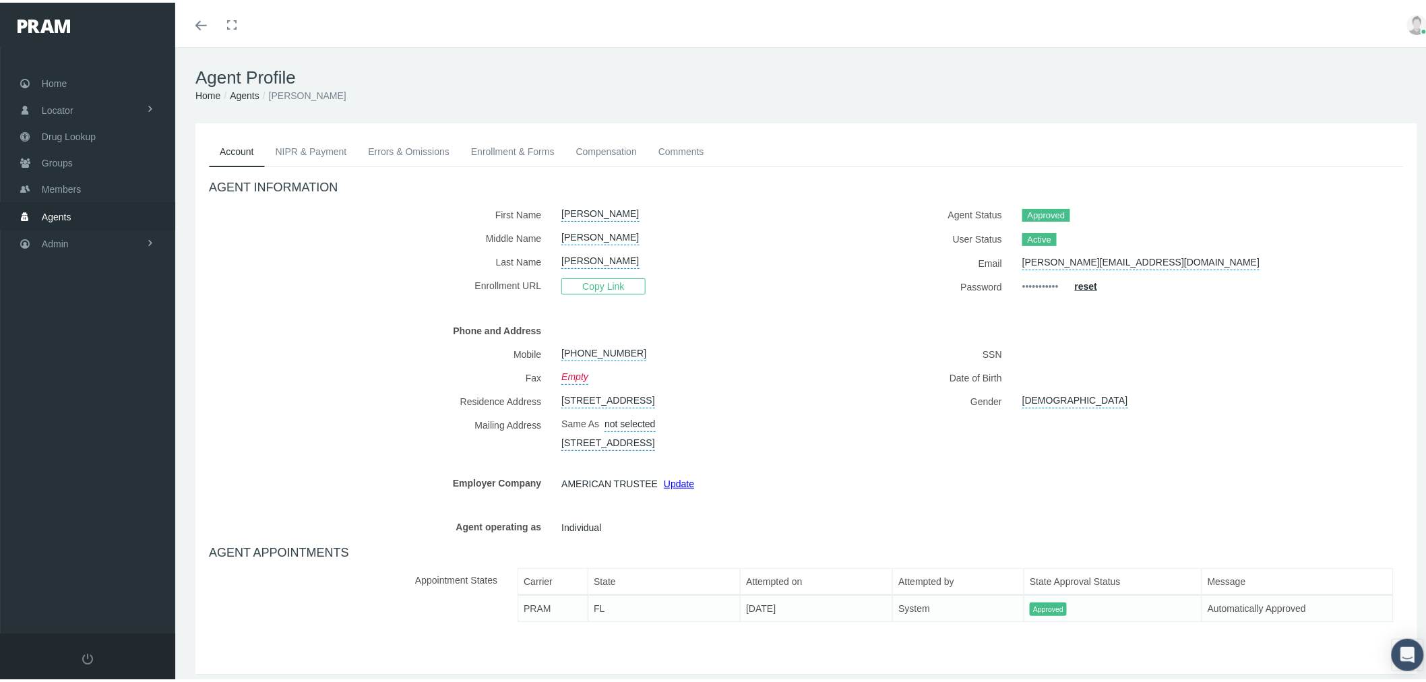
click at [530, 154] on link "Enrollment & Forms" at bounding box center [512, 149] width 105 height 30
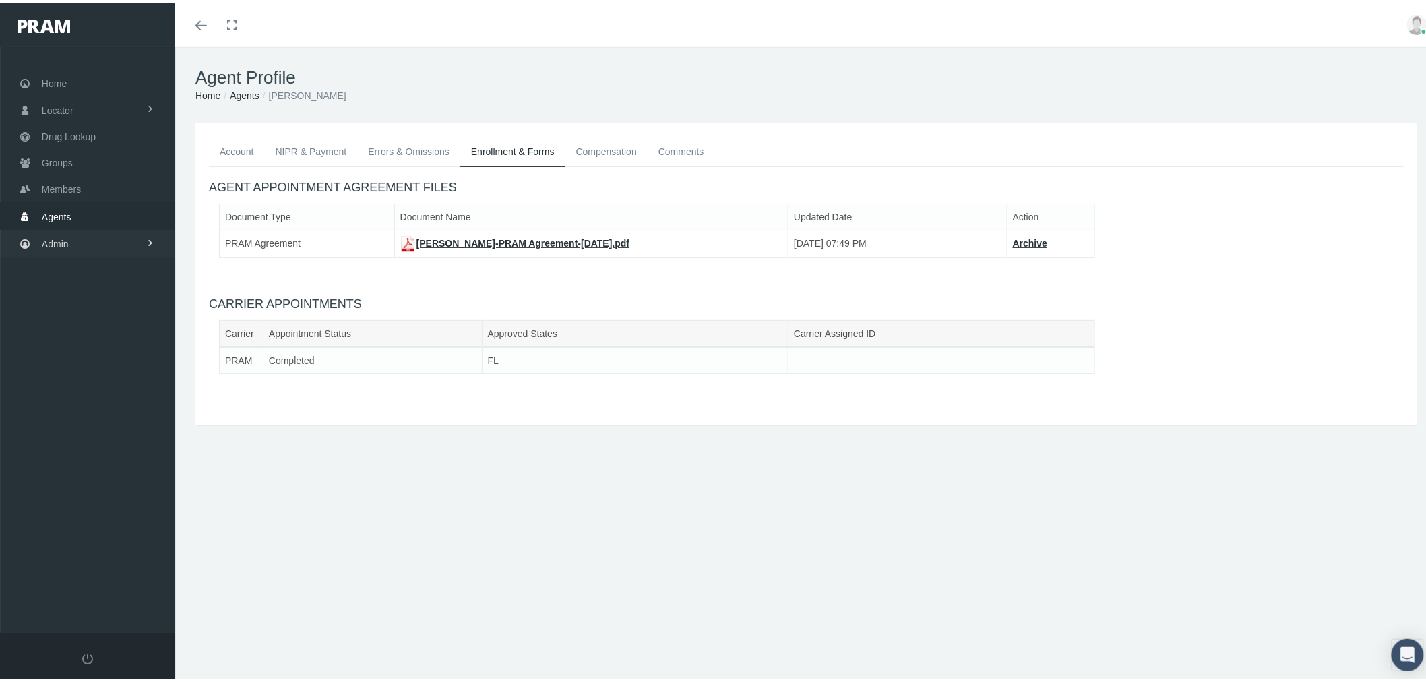
click at [102, 243] on link "Admin" at bounding box center [87, 241] width 175 height 26
click at [109, 288] on link "Agents" at bounding box center [87, 295] width 175 height 24
click at [78, 208] on link "Agents" at bounding box center [87, 213] width 175 height 26
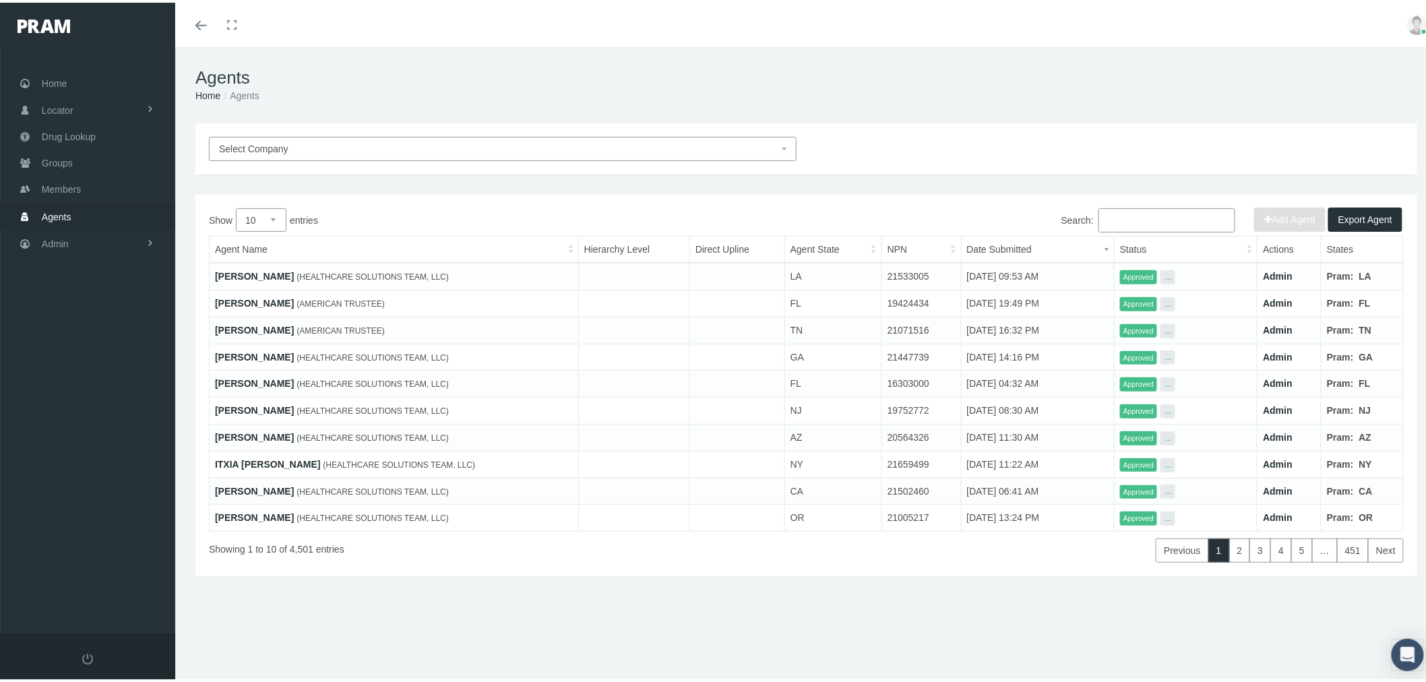
click at [495, 142] on span "Select Company" at bounding box center [498, 146] width 559 height 15
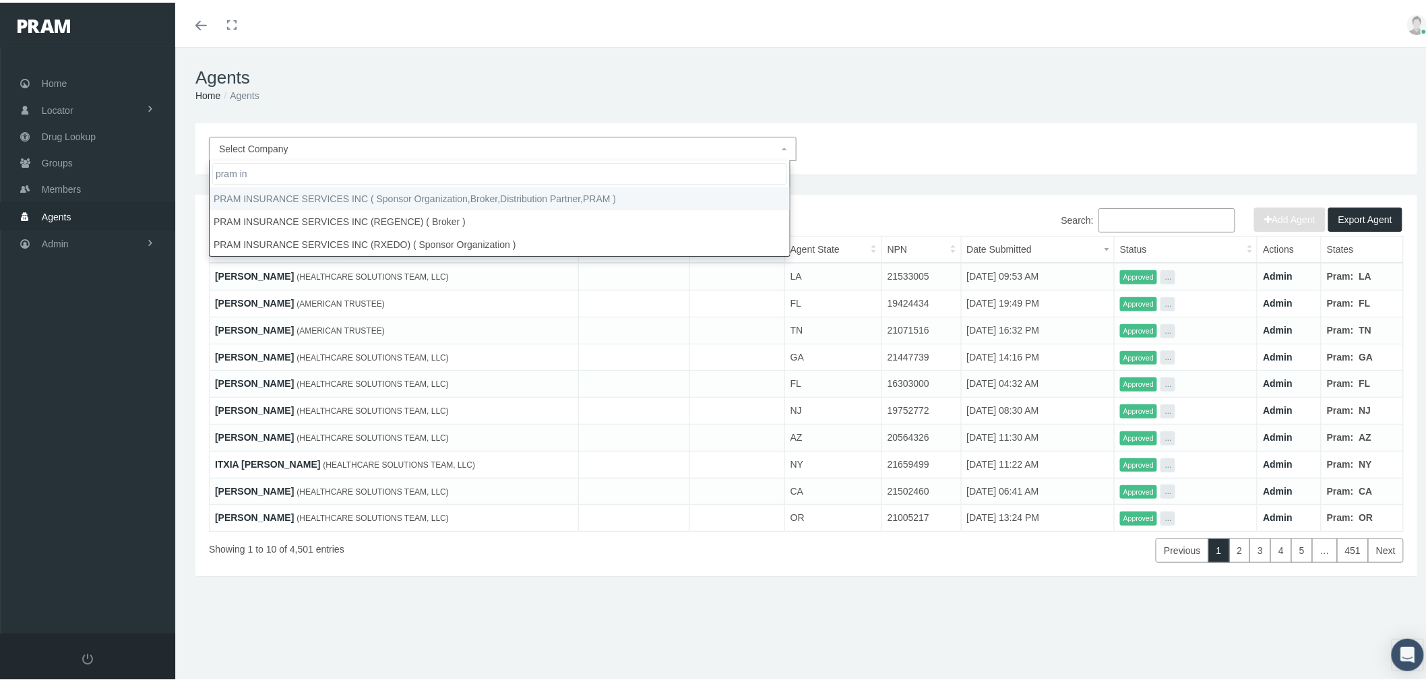
type input "pram in"
drag, startPoint x: 535, startPoint y: 197, endPoint x: 598, endPoint y: 205, distance: 63.8
select select "53"
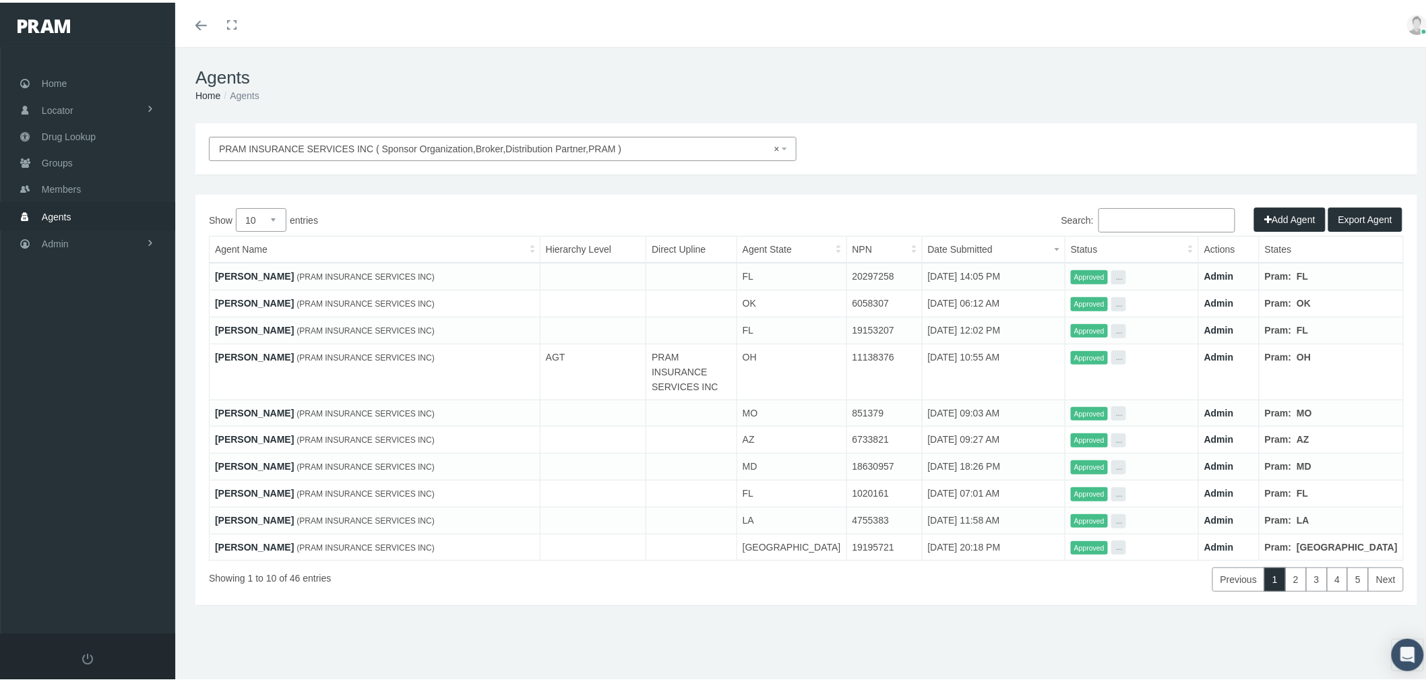
click at [1129, 219] on input "Search:" at bounding box center [1166, 217] width 137 height 24
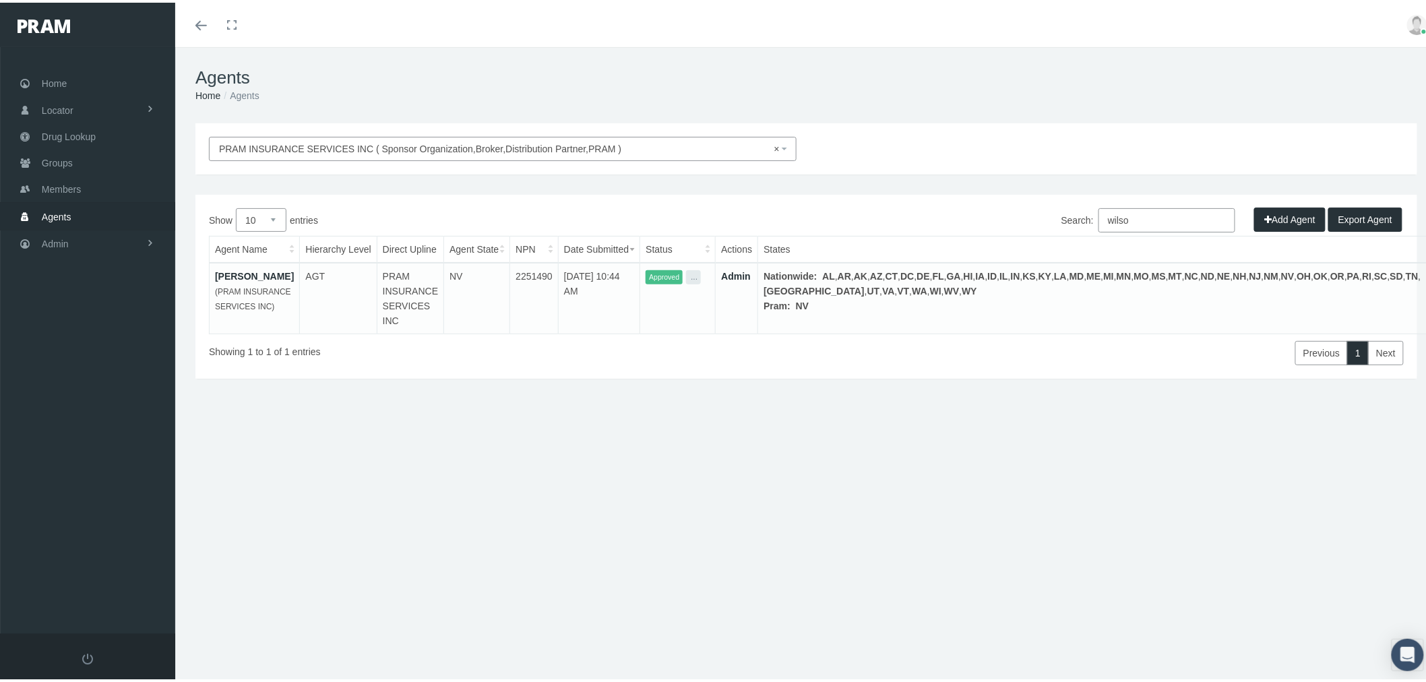
type input "wilso"
click at [751, 272] on link "Admin" at bounding box center [736, 273] width 30 height 11
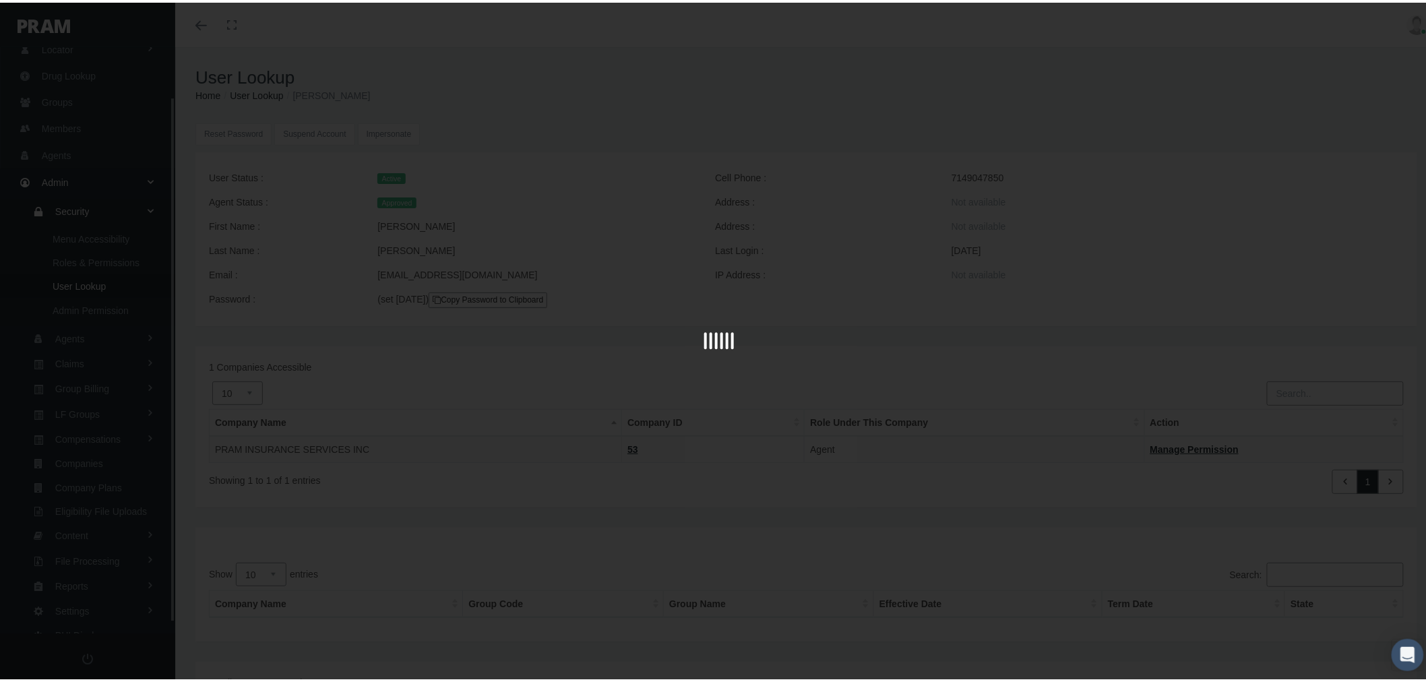
scroll to position [65, 0]
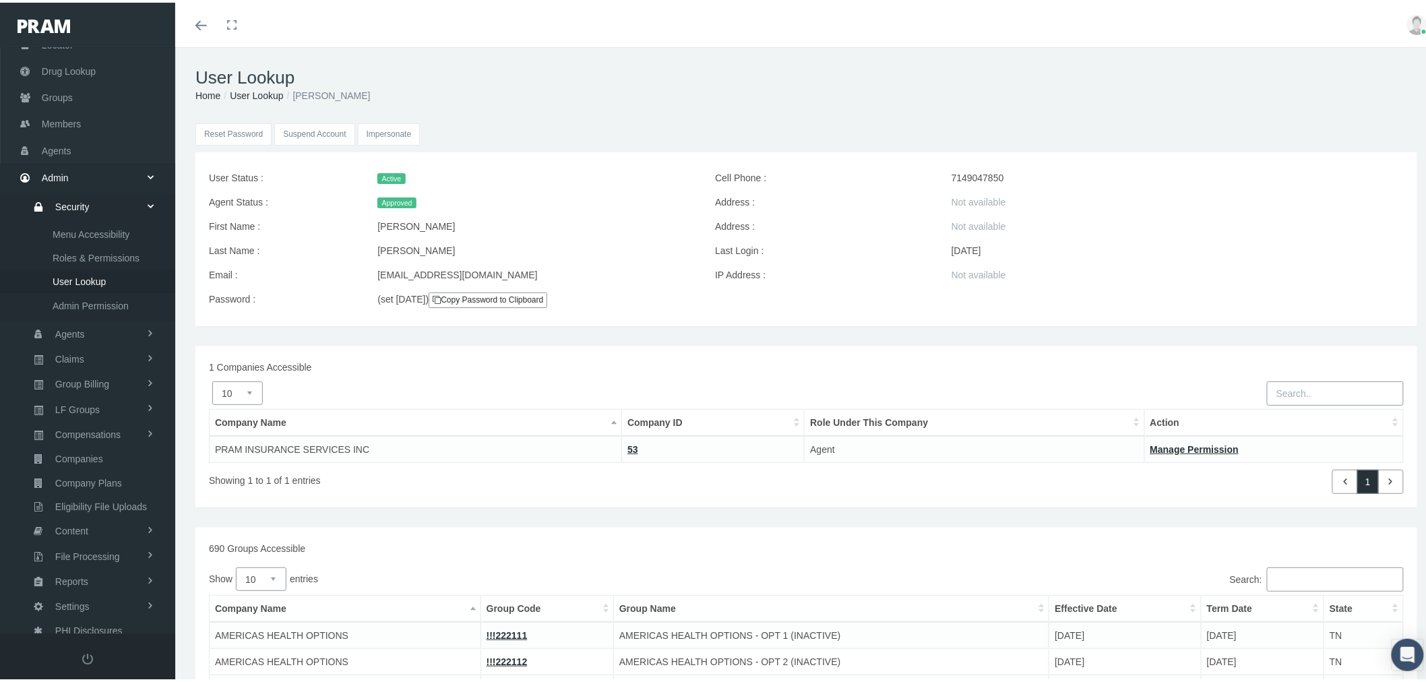
click at [380, 129] on input "Impersonate" at bounding box center [389, 132] width 63 height 22
